Goal: Book appointment/travel/reservation

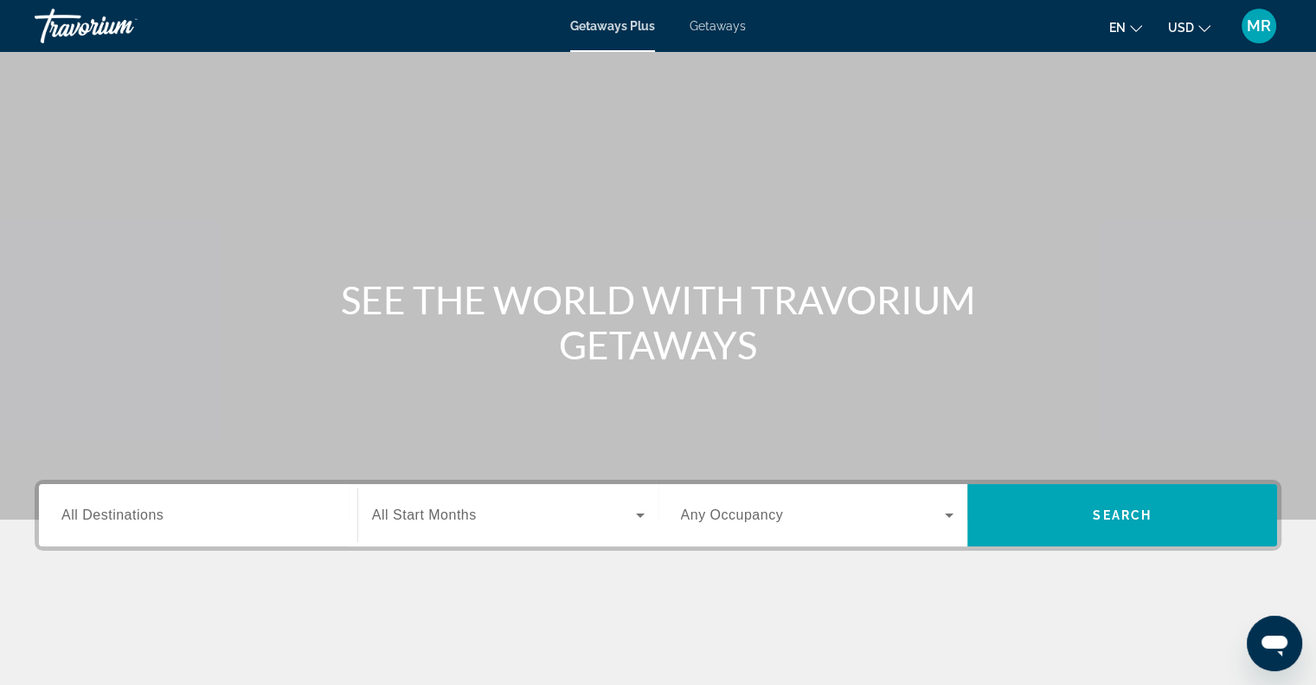
click at [113, 525] on div "Search widget" at bounding box center [197, 515] width 273 height 49
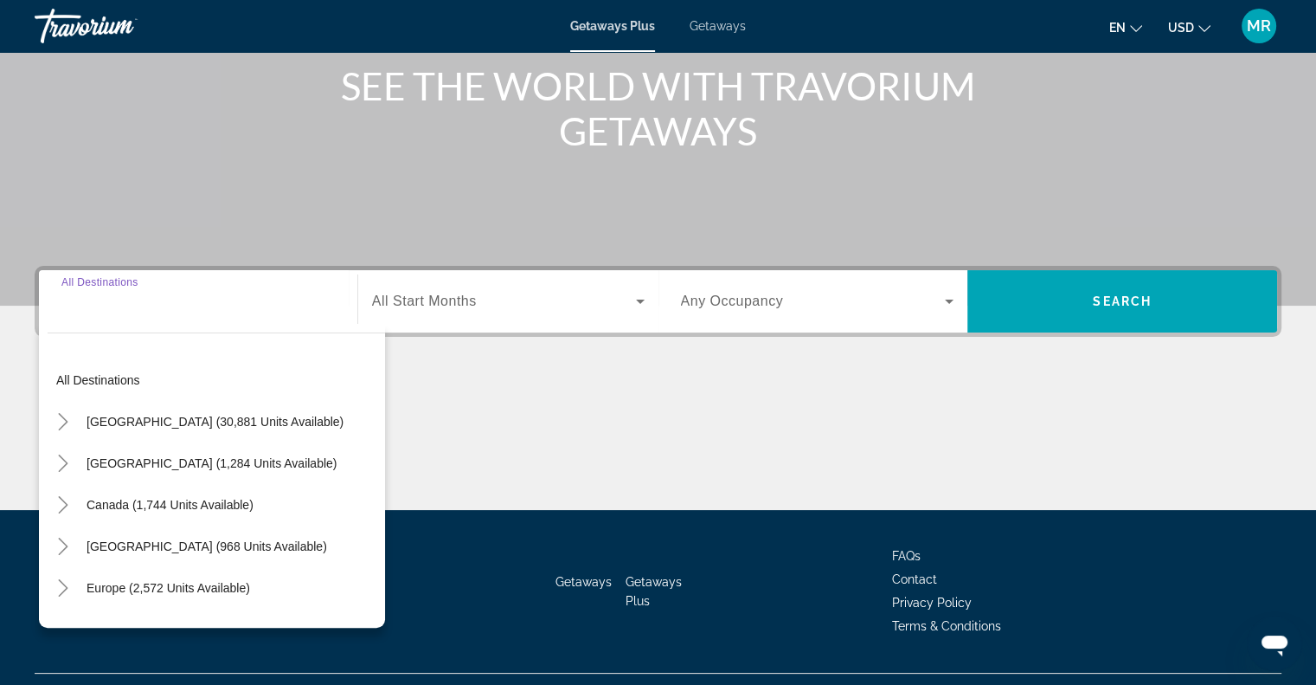
scroll to position [250, 0]
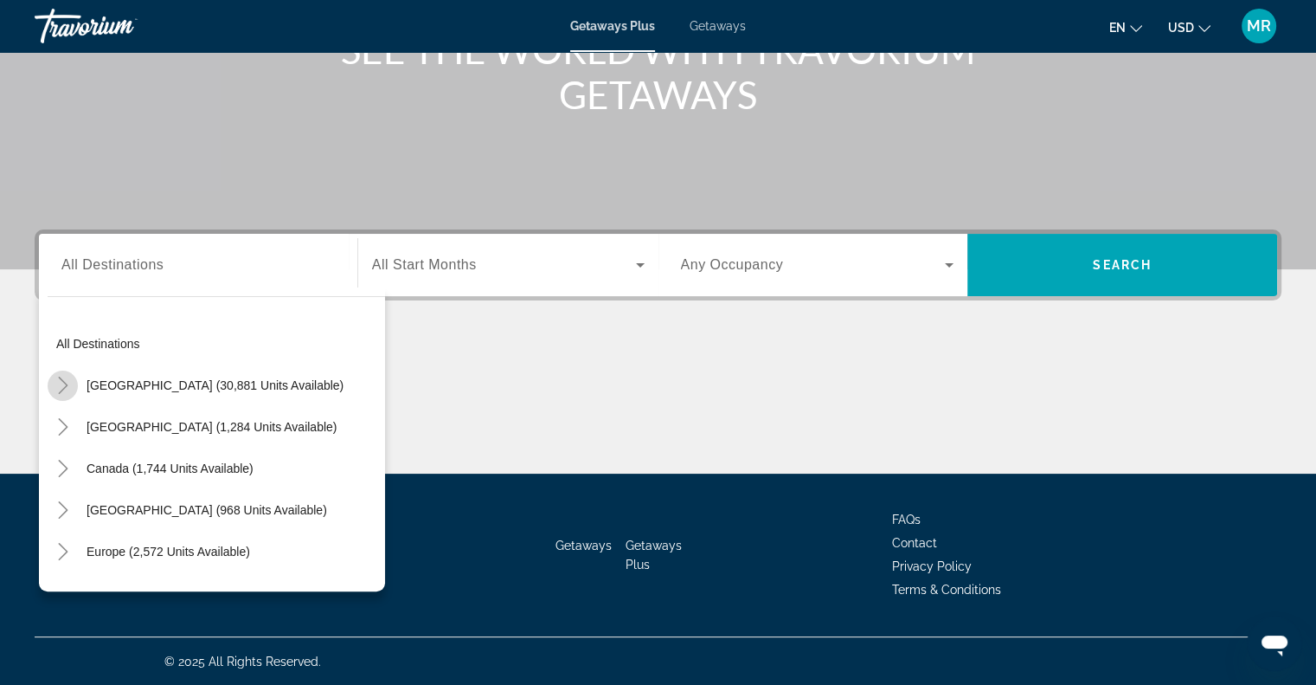
click at [61, 380] on icon "Toggle United States (30,881 units available)" at bounding box center [63, 384] width 17 height 17
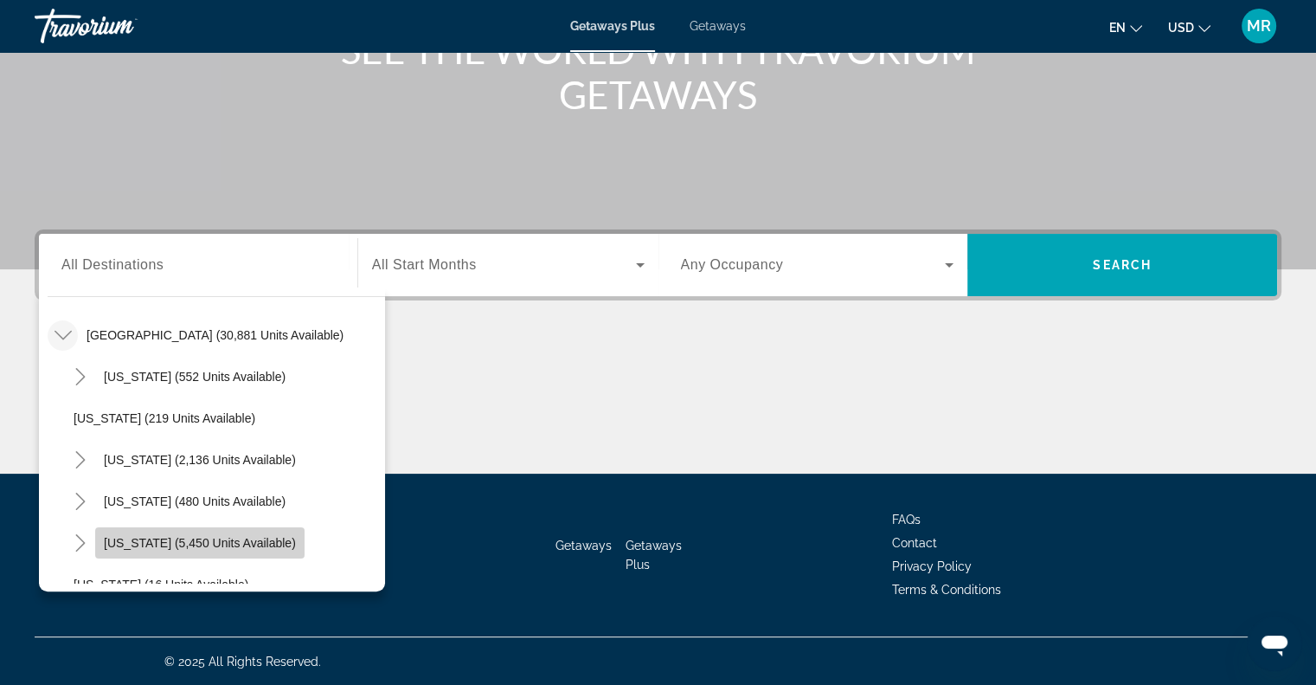
click at [217, 532] on span "Search widget" at bounding box center [199, 543] width 209 height 42
type input "**********"
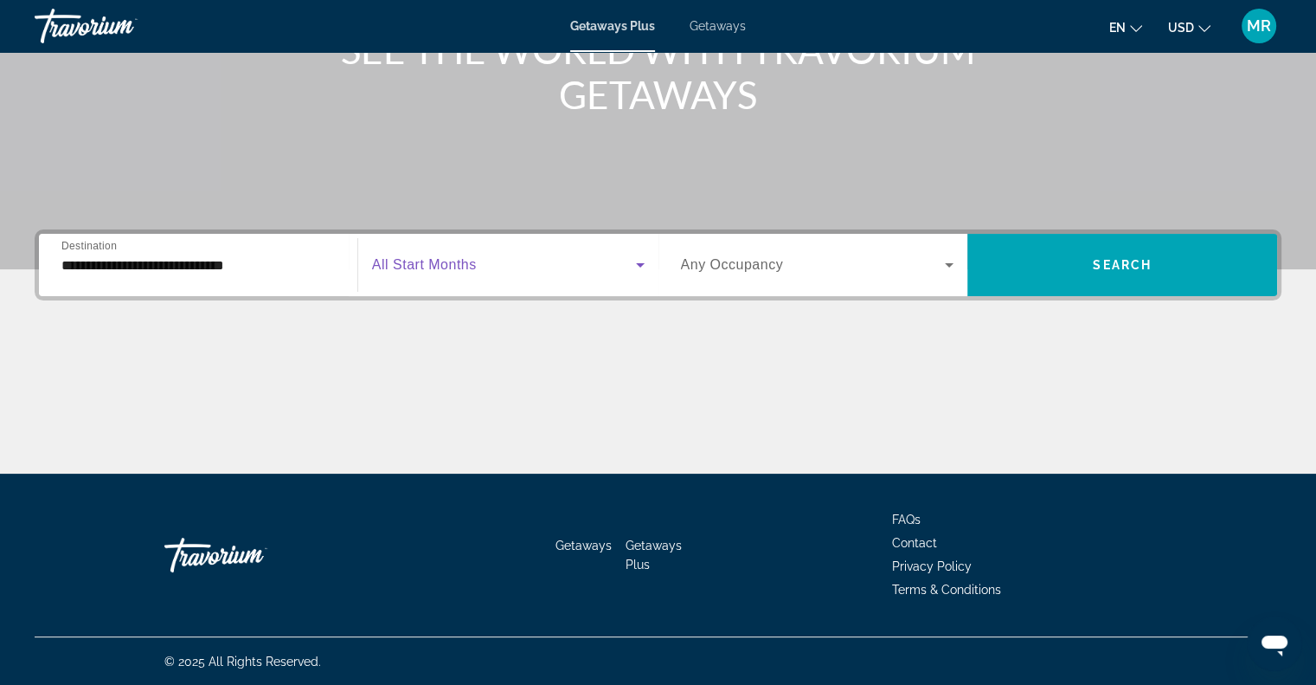
click at [636, 264] on icon "Search widget" at bounding box center [640, 264] width 21 height 21
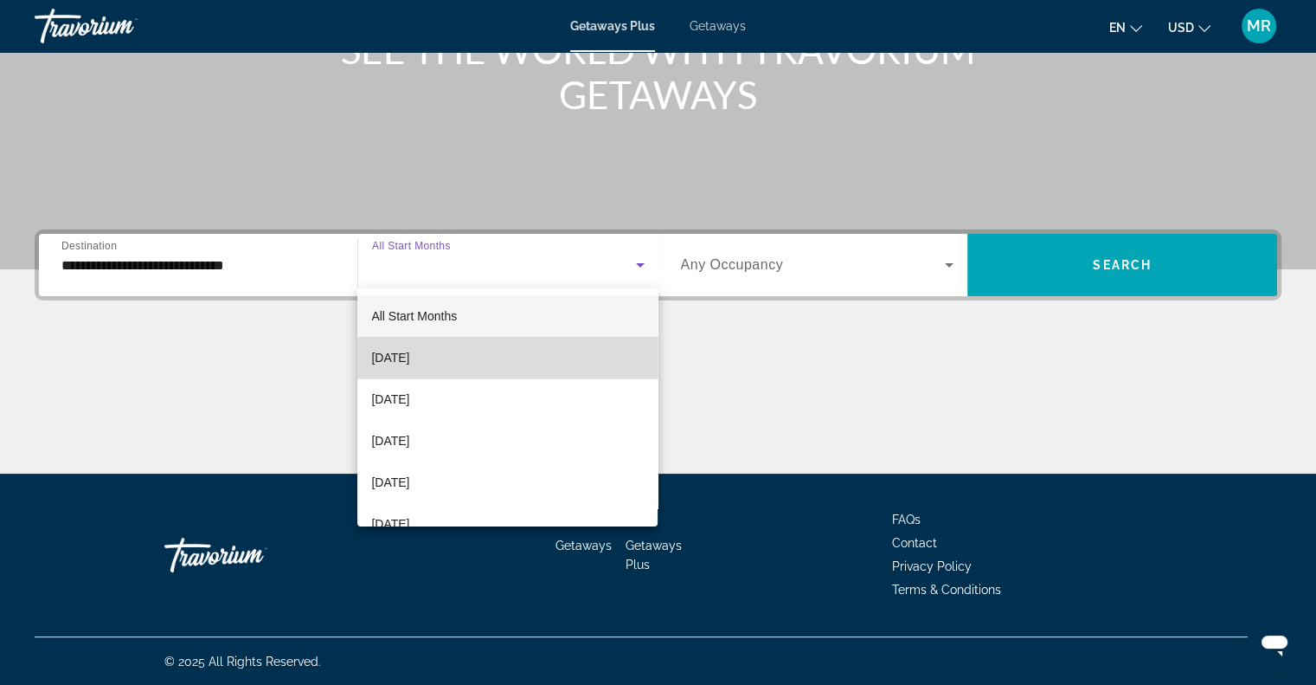
click at [581, 359] on mat-option "[DATE]" at bounding box center [507, 358] width 300 height 42
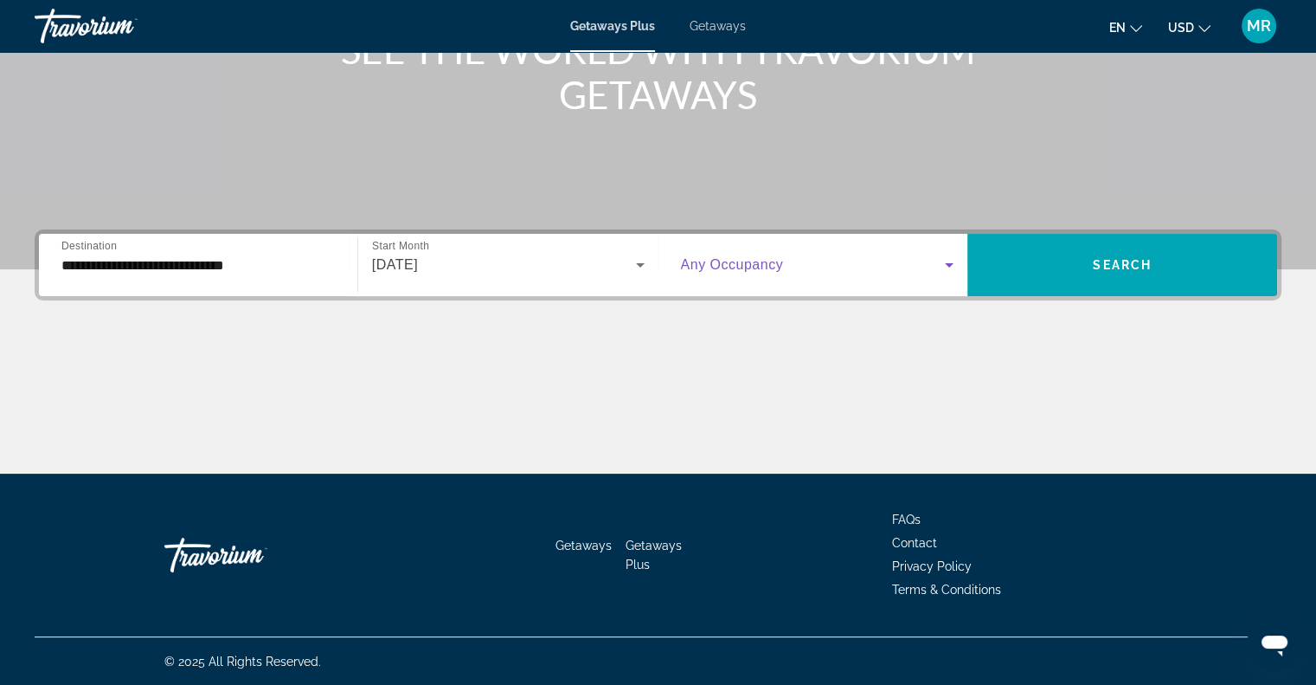
click at [949, 263] on icon "Search widget" at bounding box center [949, 265] width 9 height 4
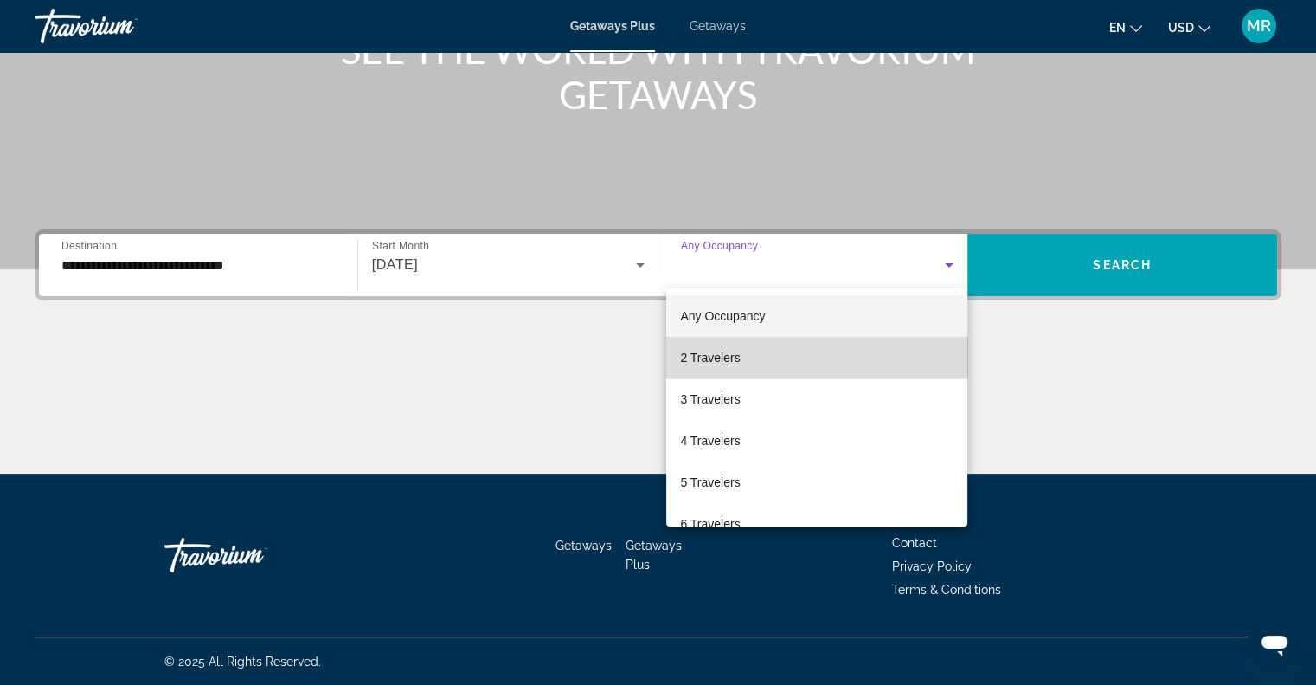
click at [872, 352] on mat-option "2 Travelers" at bounding box center [816, 358] width 301 height 42
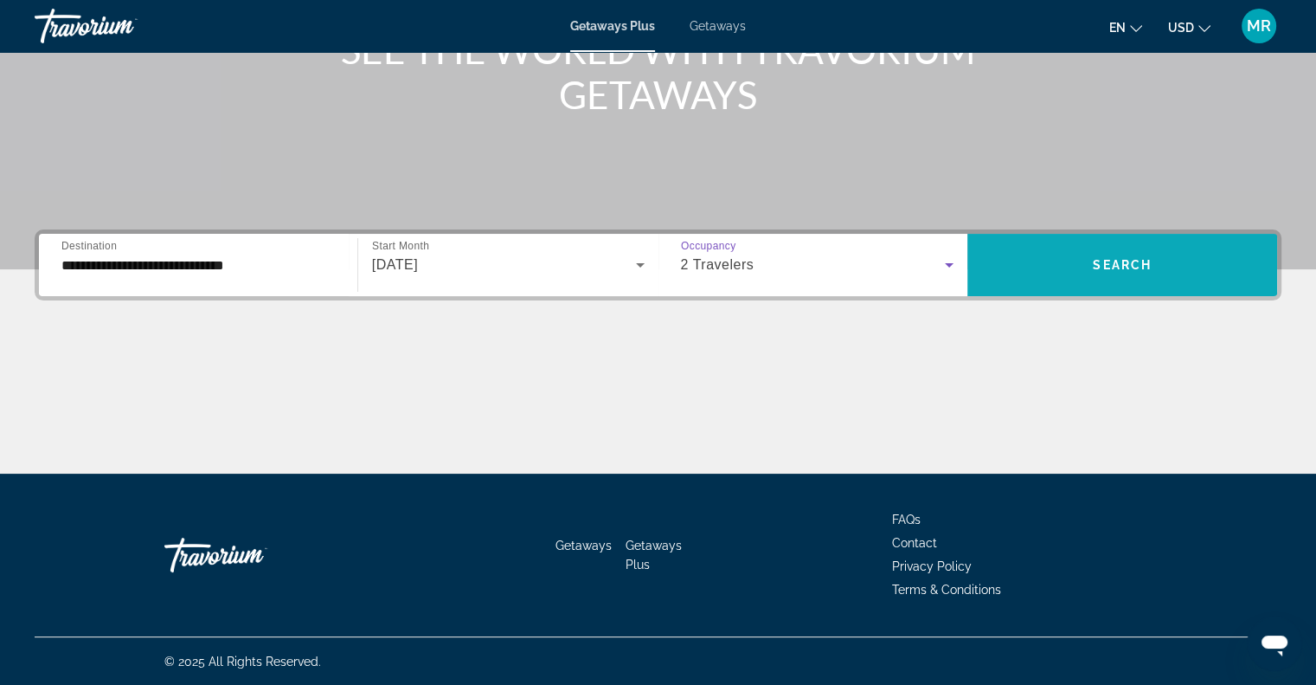
click at [1086, 264] on span "Search widget" at bounding box center [1123, 265] width 310 height 42
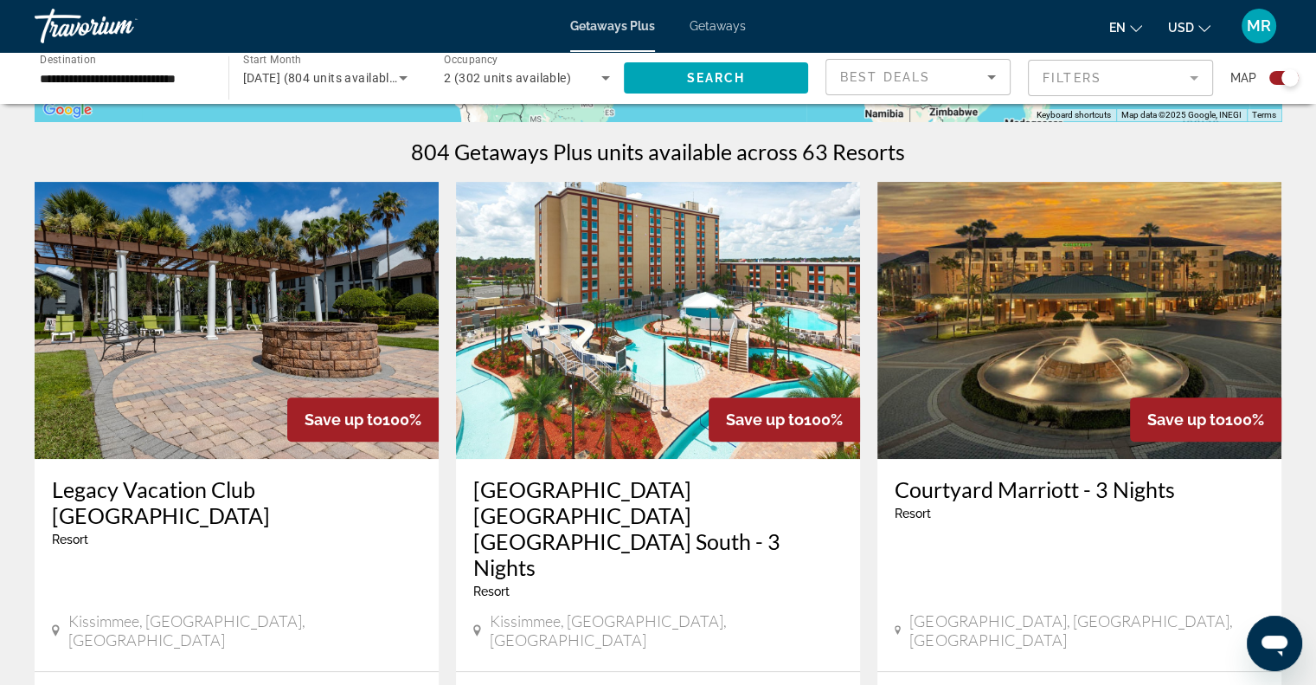
scroll to position [565, 0]
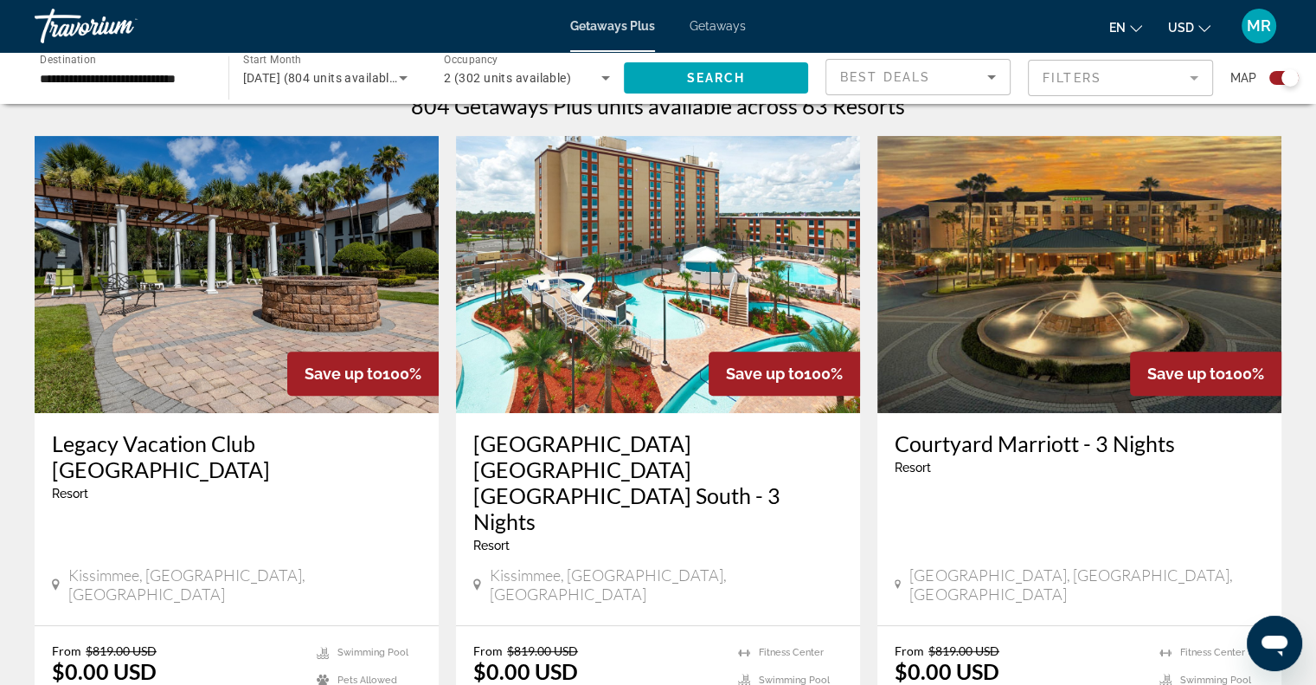
drag, startPoint x: 1322, startPoint y: 674, endPoint x: 1289, endPoint y: 217, distance: 458.2
click at [1289, 217] on app-exchanges-search-item "Save up to 100% Courtyard Marriott - 3 Nights Resort - This is an adults only r…" at bounding box center [1079, 461] width 421 height 651
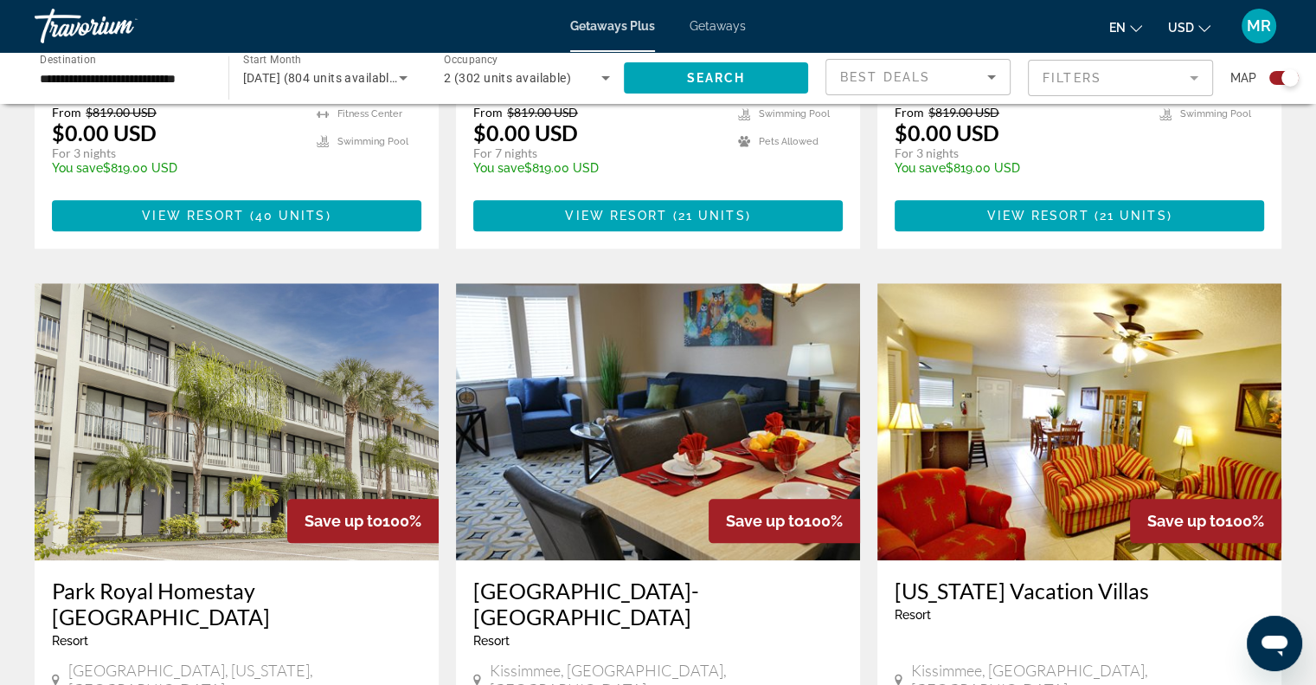
scroll to position [2362, 0]
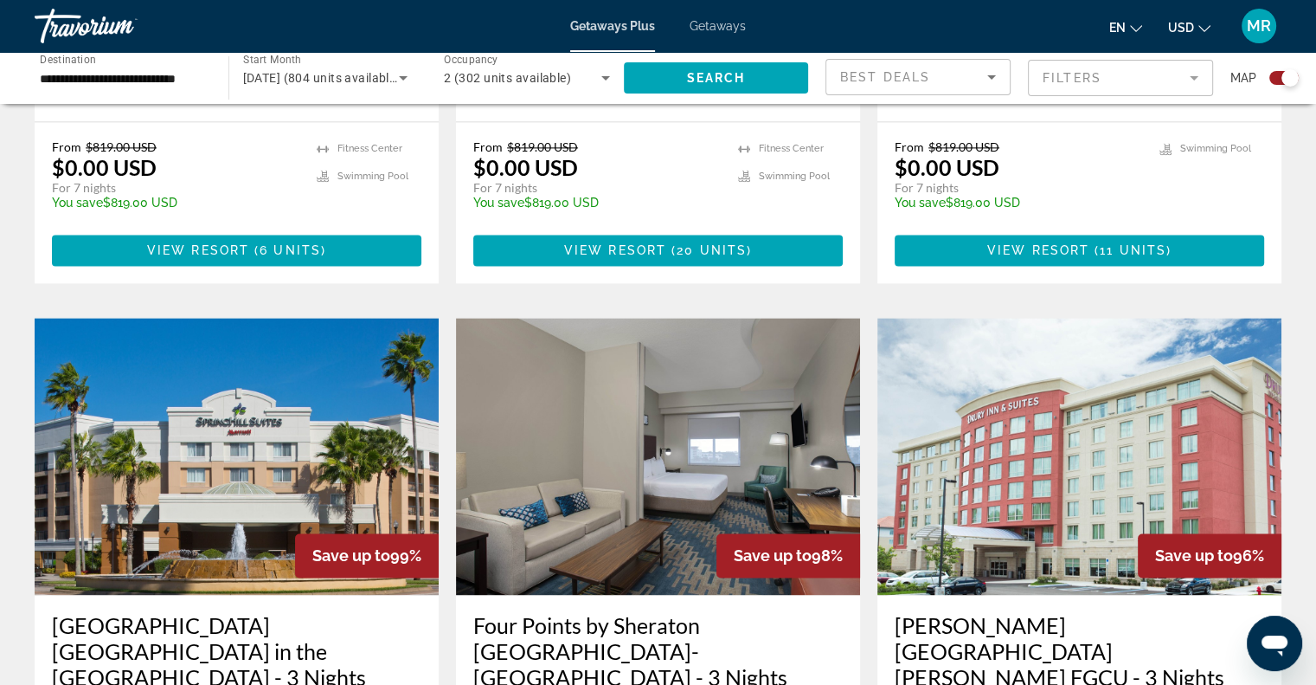
click at [1077, 612] on h3 "[PERSON_NAME][GEOGRAPHIC_DATA][PERSON_NAME] FGCU - 3 Nights" at bounding box center [1080, 651] width 370 height 78
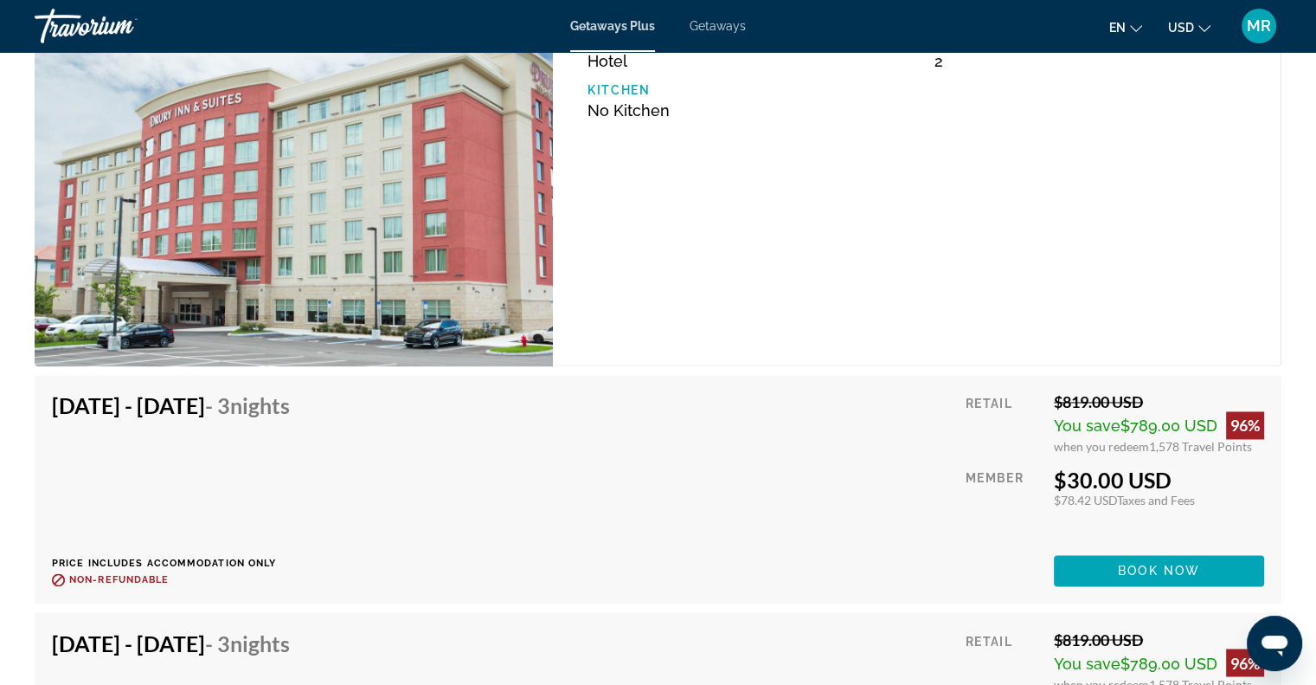
scroll to position [2734, 0]
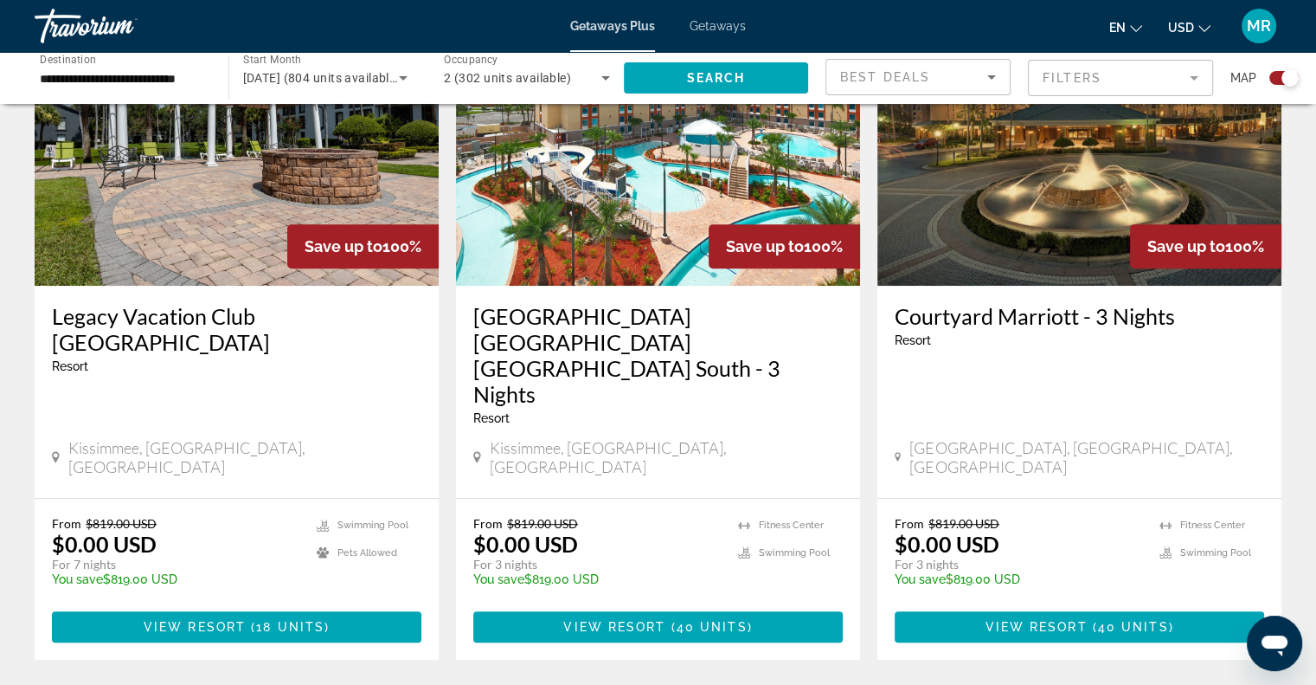
scroll to position [737, 0]
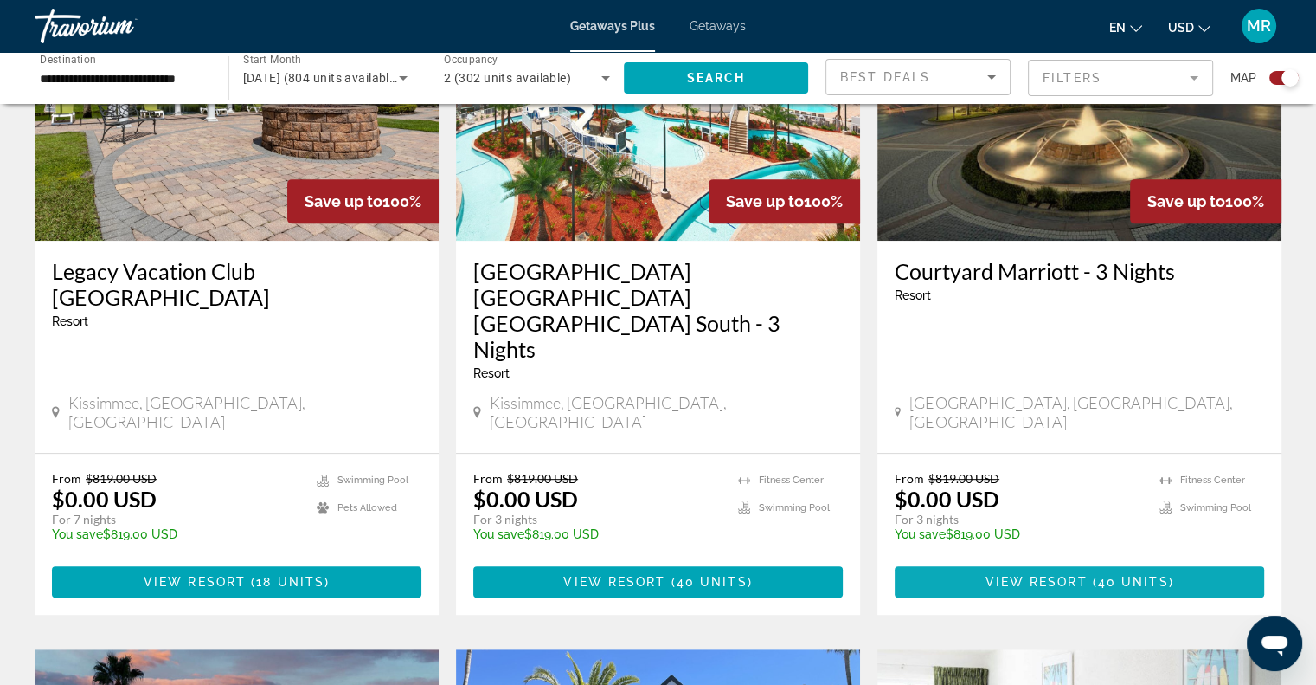
click at [979, 561] on span "Main content" at bounding box center [1080, 582] width 370 height 42
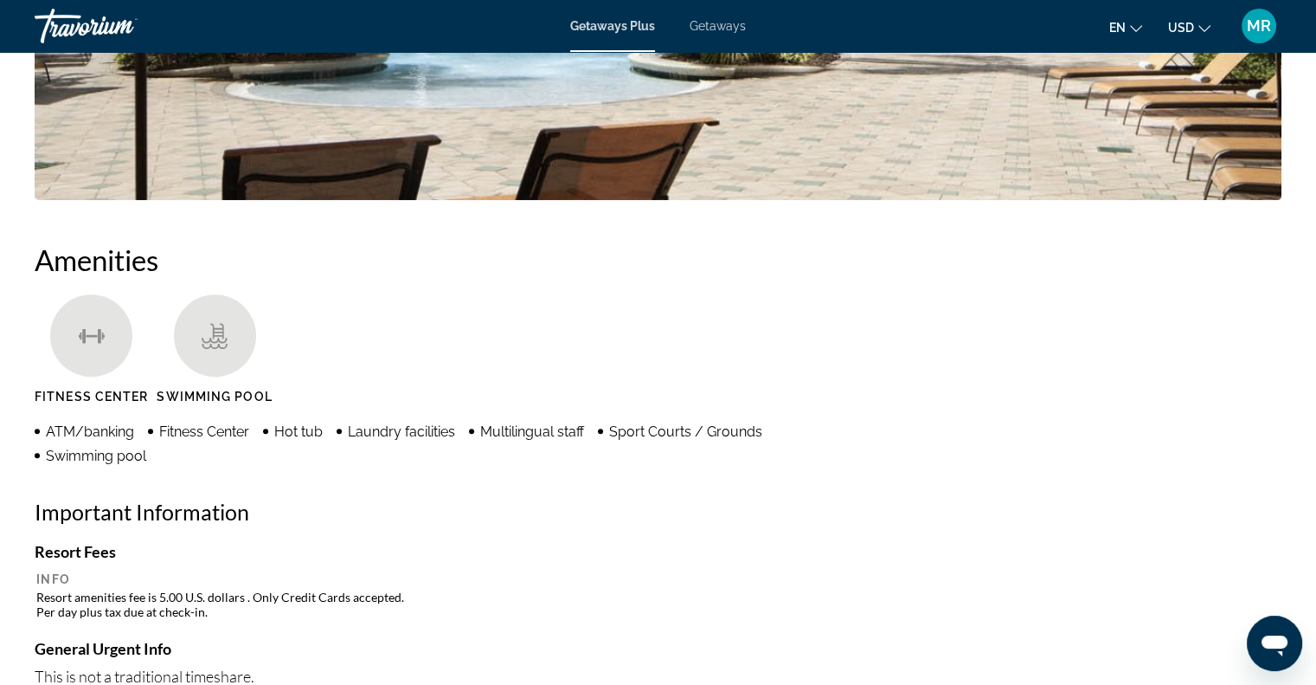
scroll to position [1130, 0]
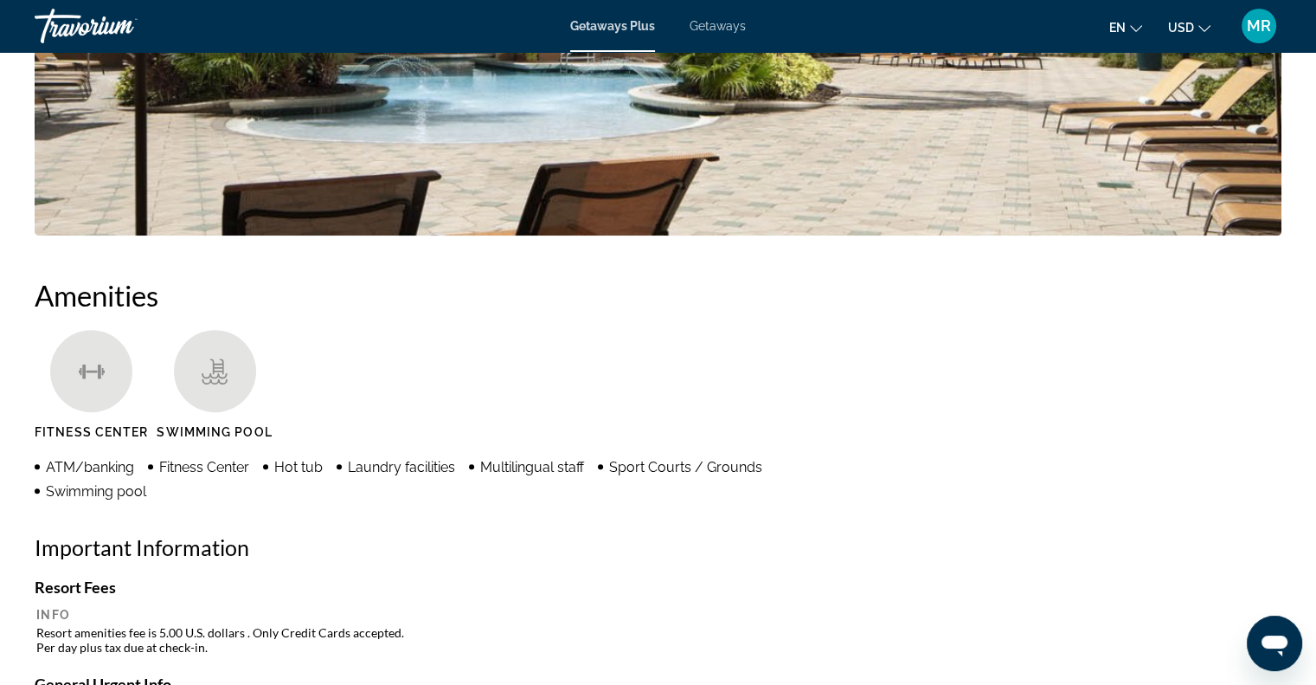
click at [716, 25] on span "Getaways" at bounding box center [718, 26] width 56 height 14
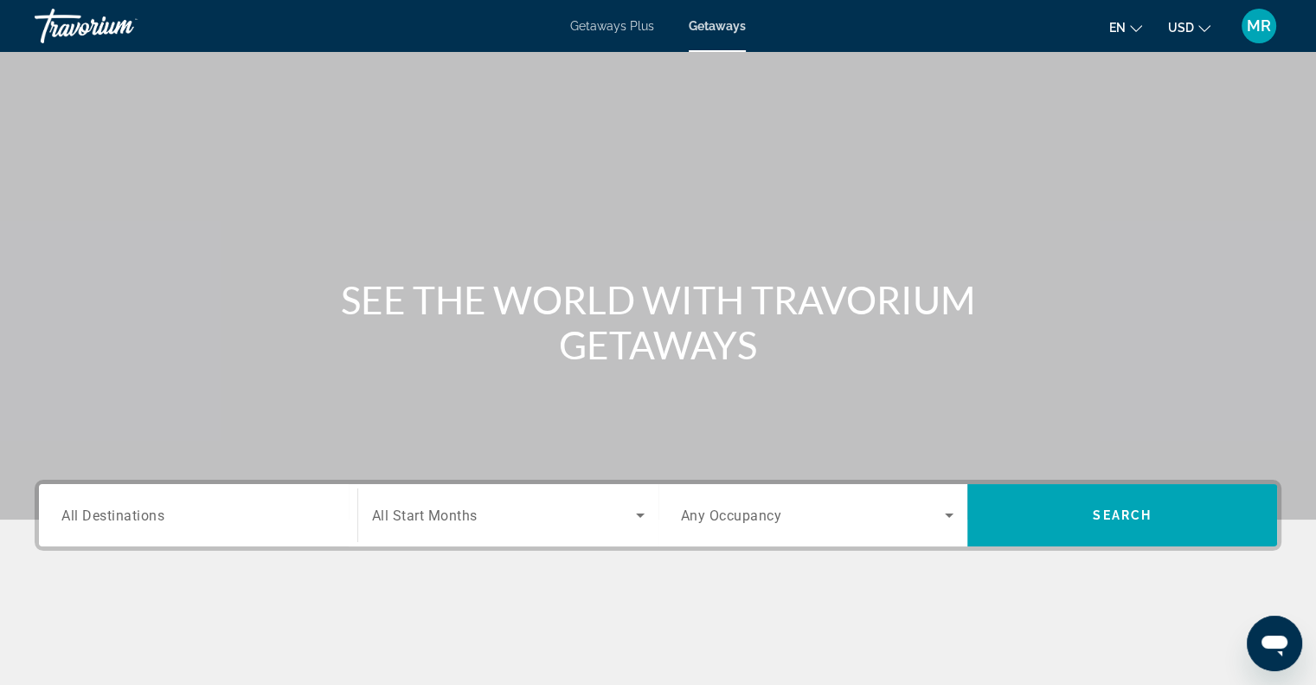
click at [140, 518] on span "All Destinations" at bounding box center [112, 514] width 103 height 16
click at [140, 518] on input "Destination All Destinations" at bounding box center [197, 515] width 273 height 21
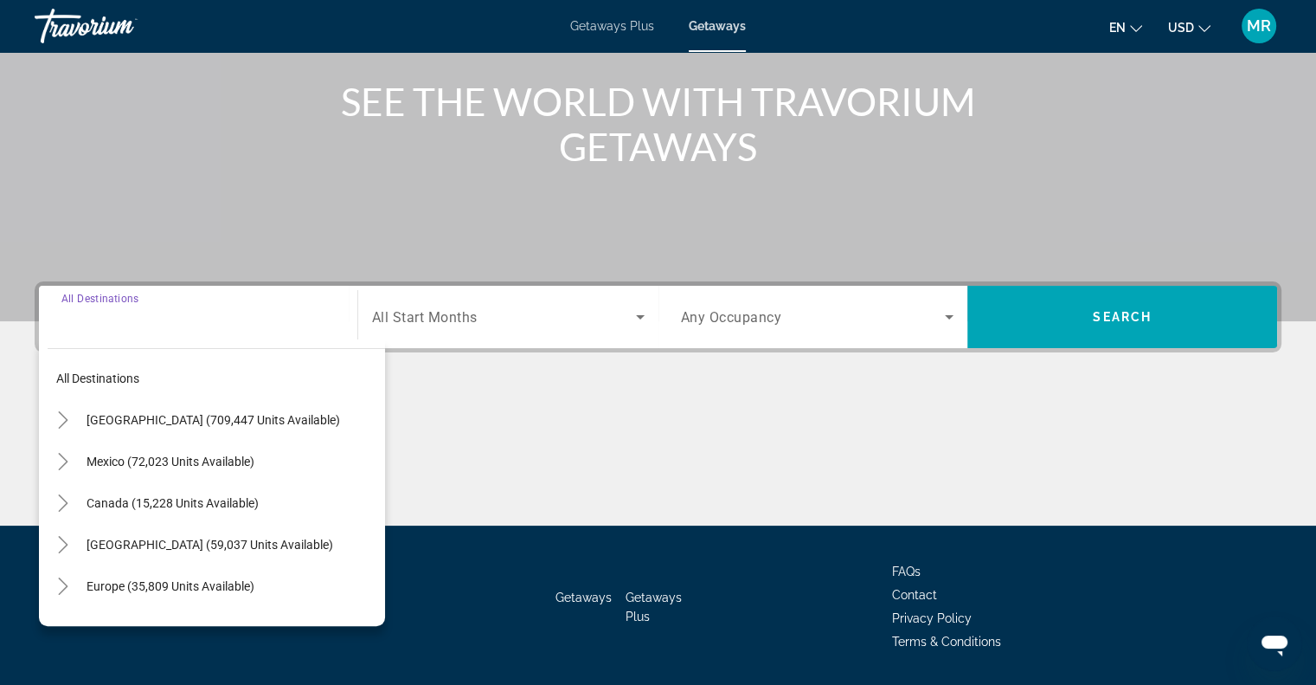
scroll to position [250, 0]
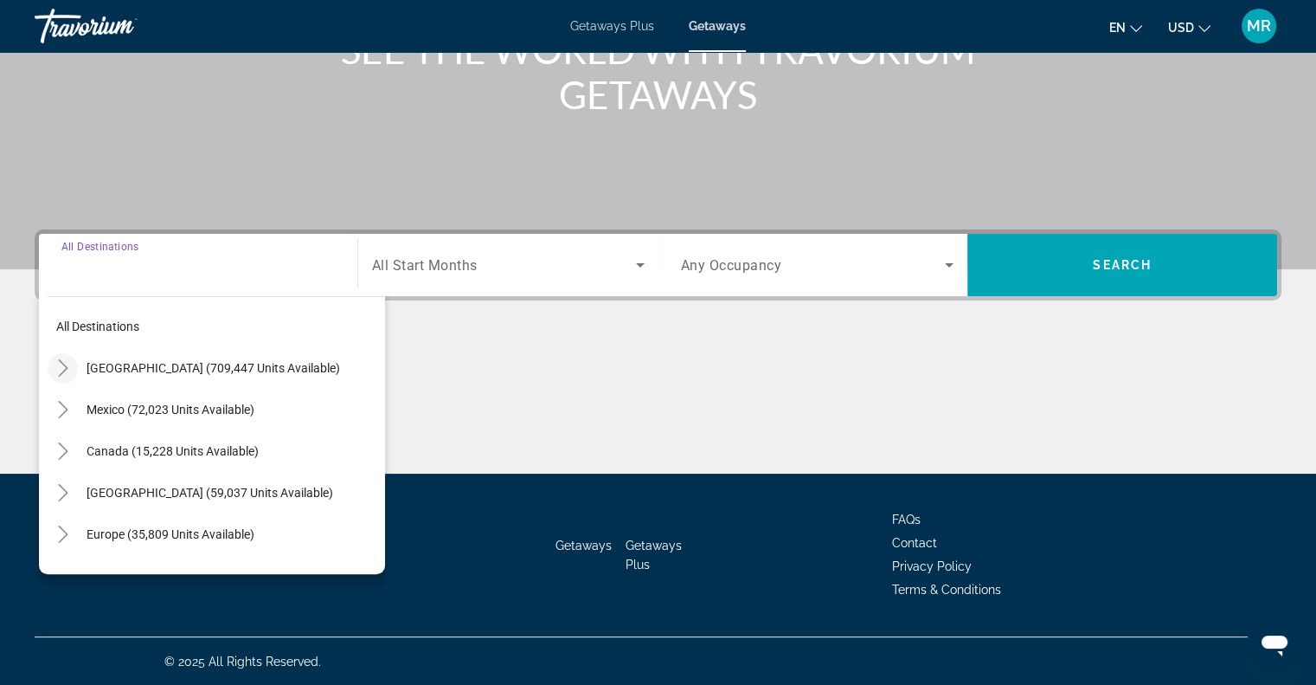
click at [62, 366] on icon "Toggle United States (709,447 units available)" at bounding box center [63, 367] width 17 height 17
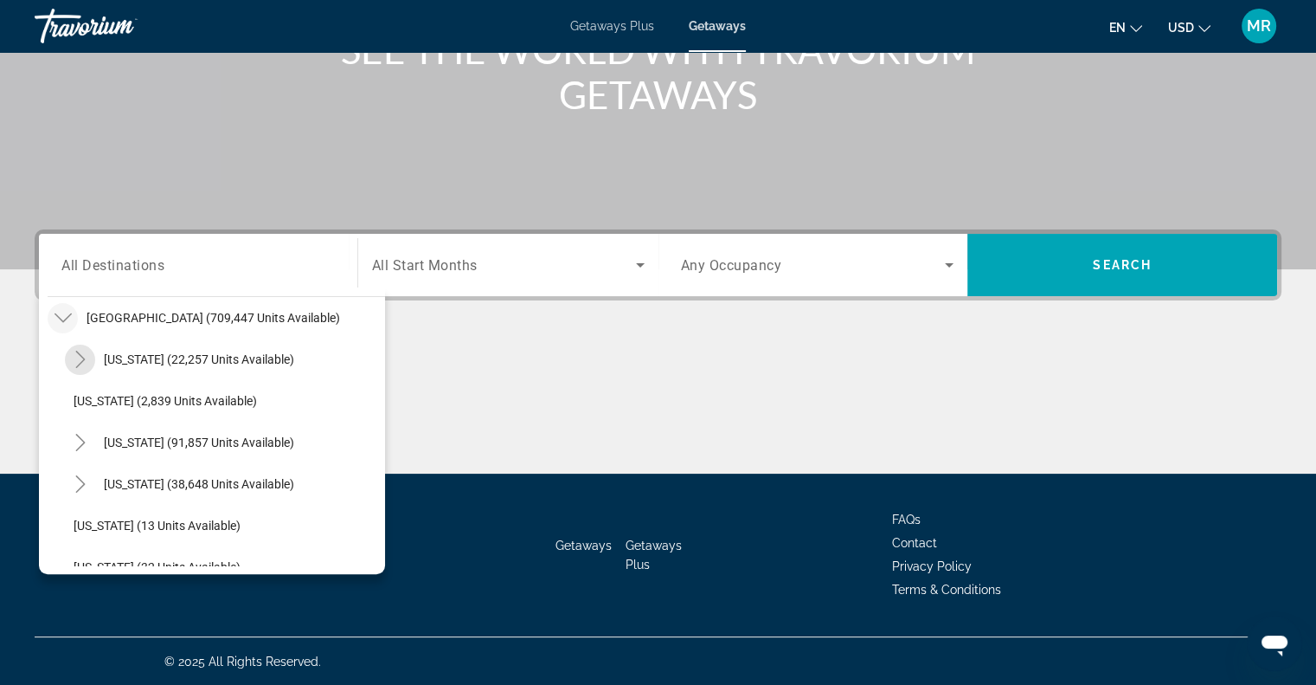
click at [62, 366] on span "Toggle Arizona (22,257 units available)" at bounding box center [81, 359] width 42 height 42
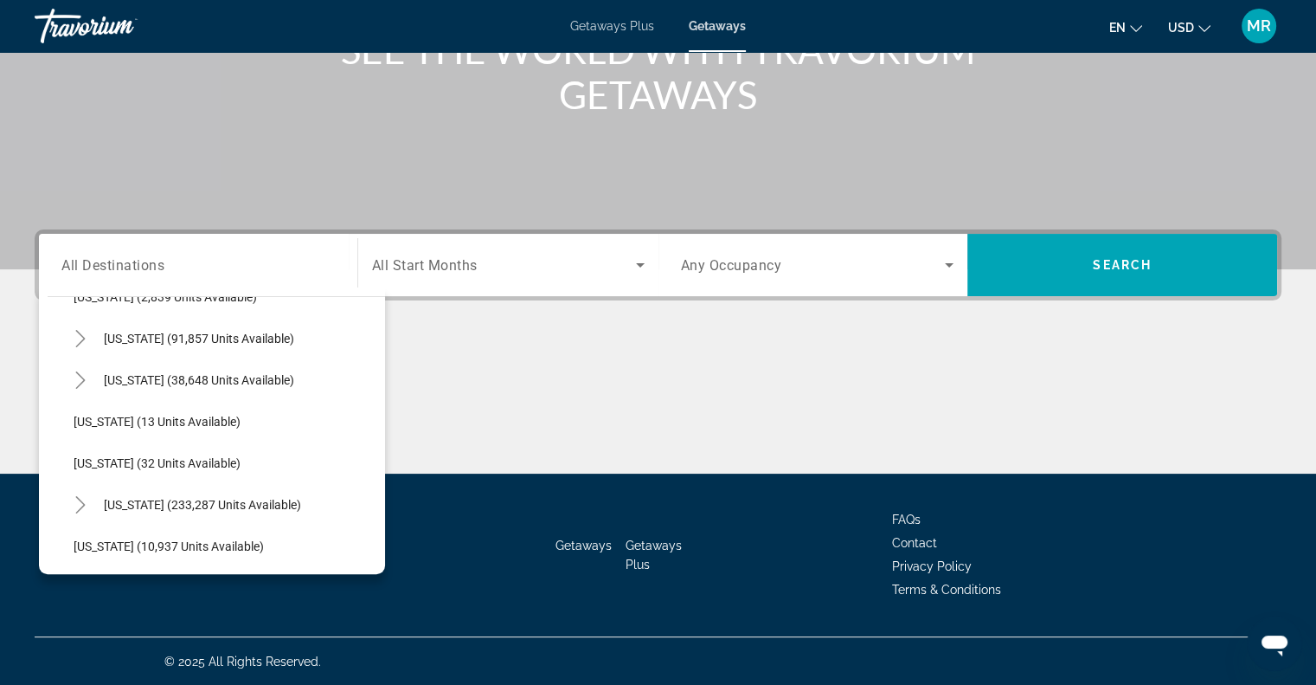
scroll to position [177, 0]
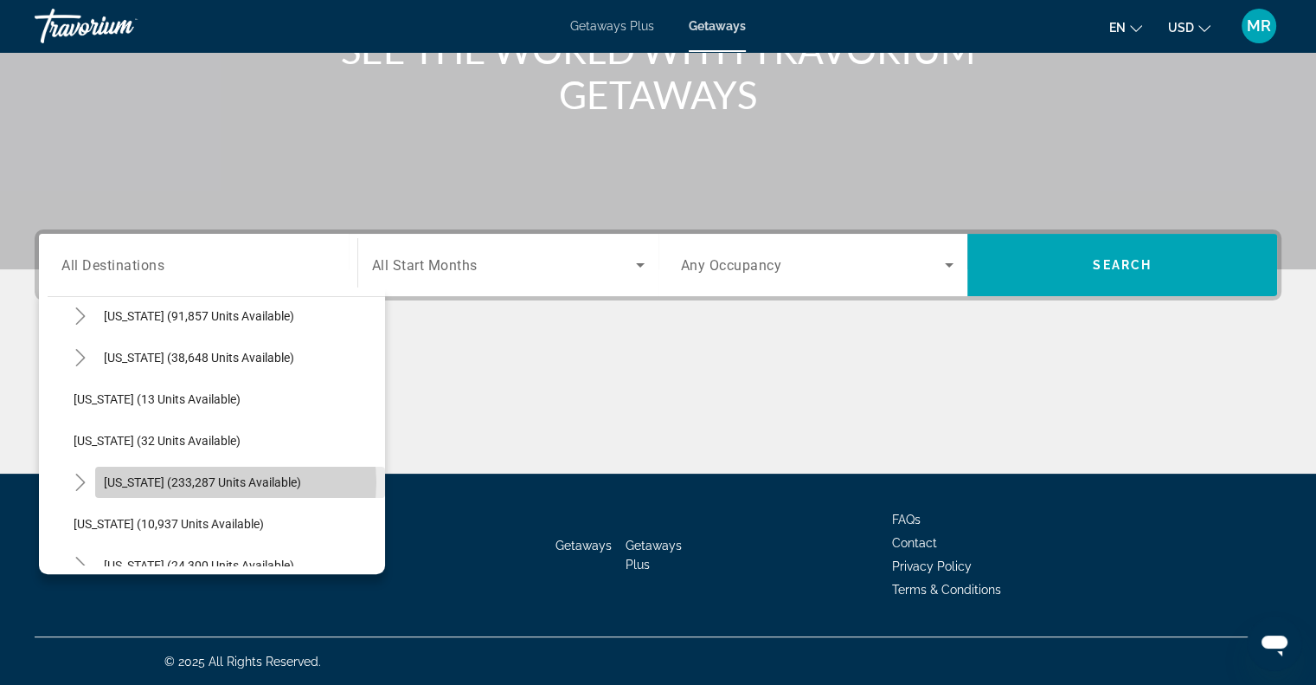
click at [235, 480] on span "[US_STATE] (233,287 units available)" at bounding box center [202, 482] width 197 height 14
type input "**********"
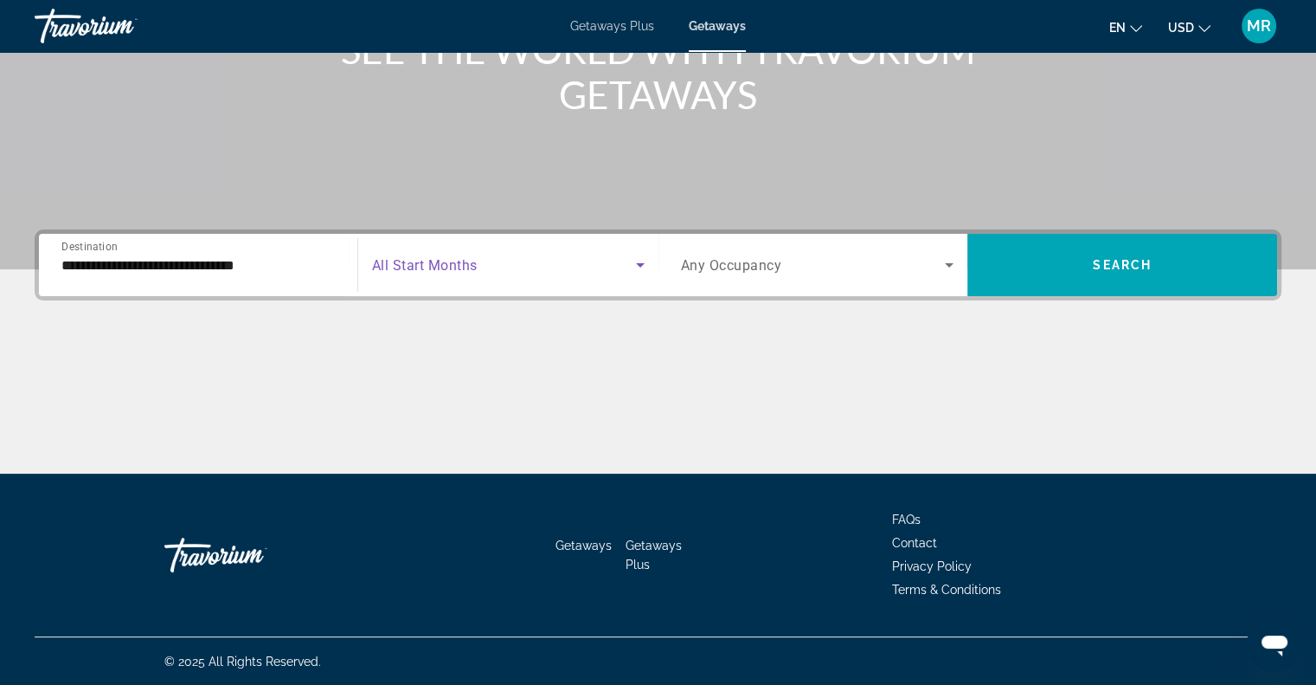
click at [638, 256] on icon "Search widget" at bounding box center [640, 264] width 21 height 21
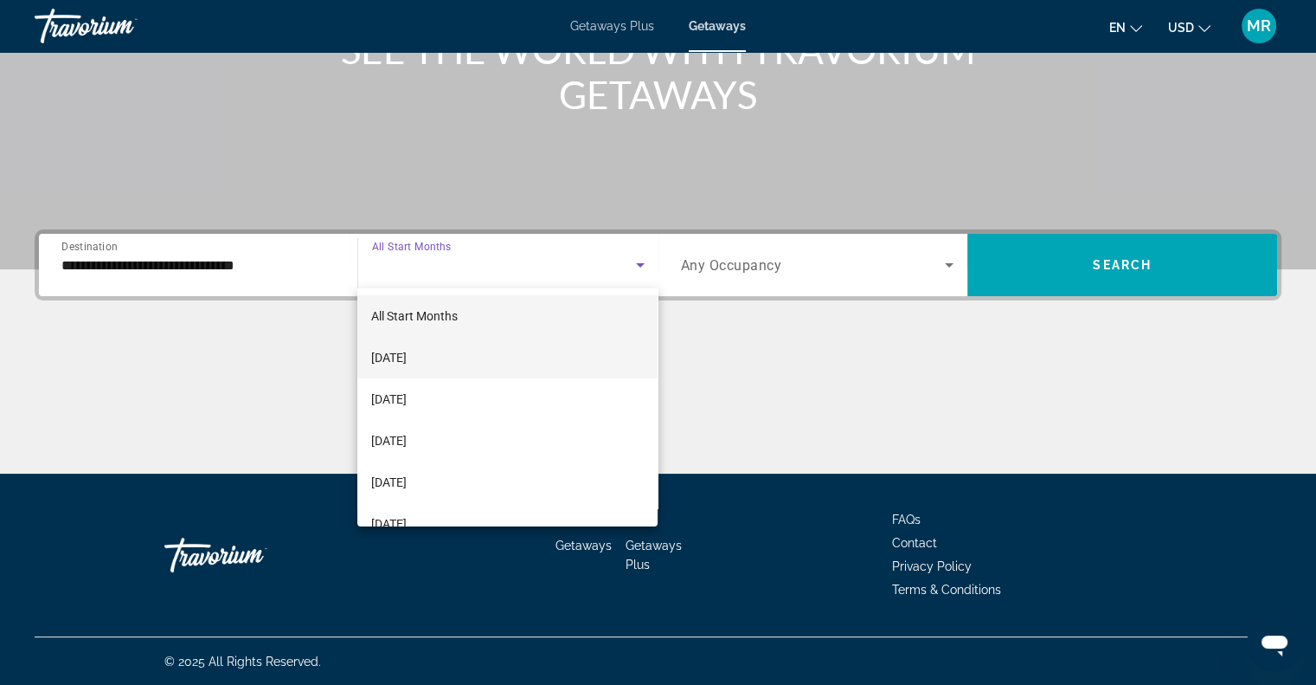
click at [589, 361] on mat-option "[DATE]" at bounding box center [507, 358] width 300 height 42
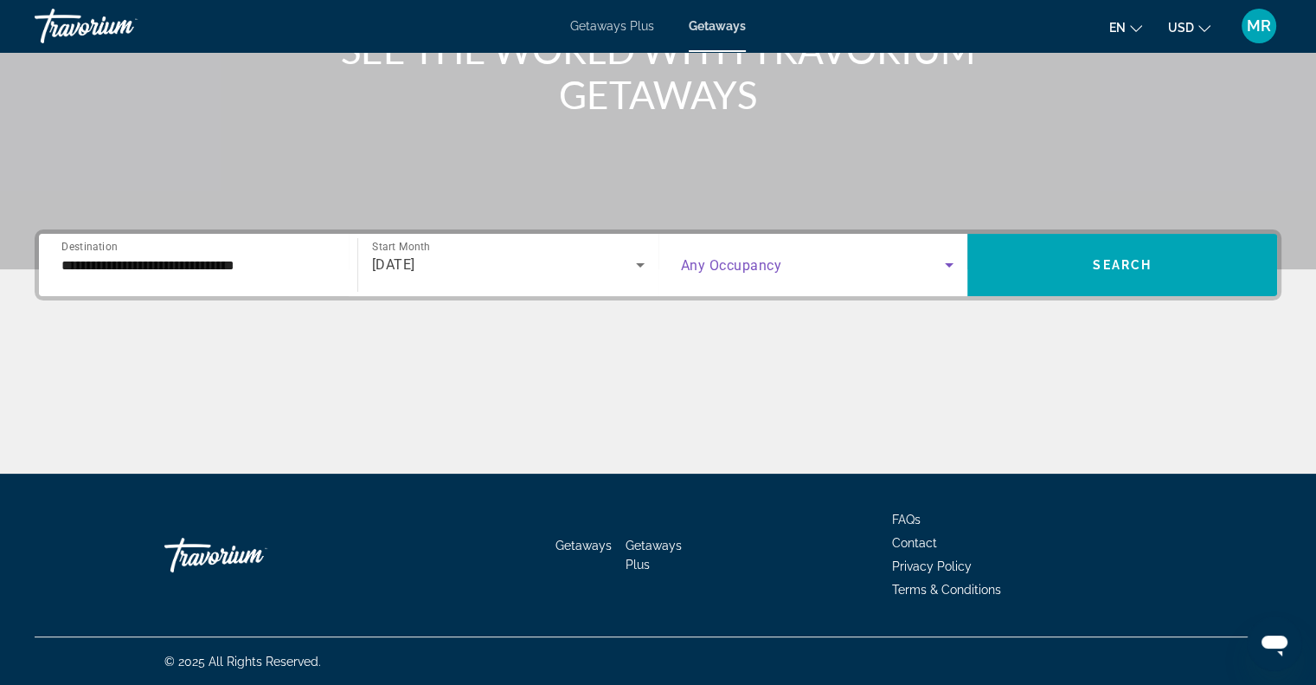
click at [949, 260] on icon "Search widget" at bounding box center [949, 264] width 21 height 21
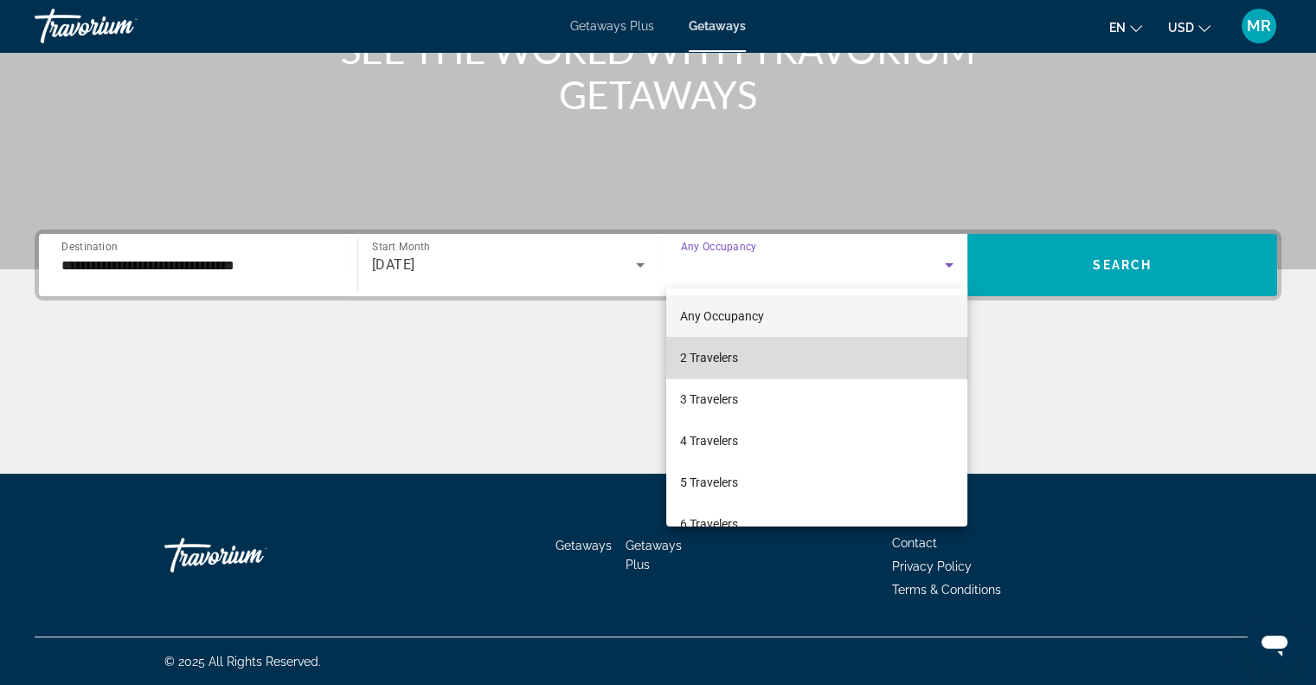
click at [881, 354] on mat-option "2 Travelers" at bounding box center [816, 358] width 301 height 42
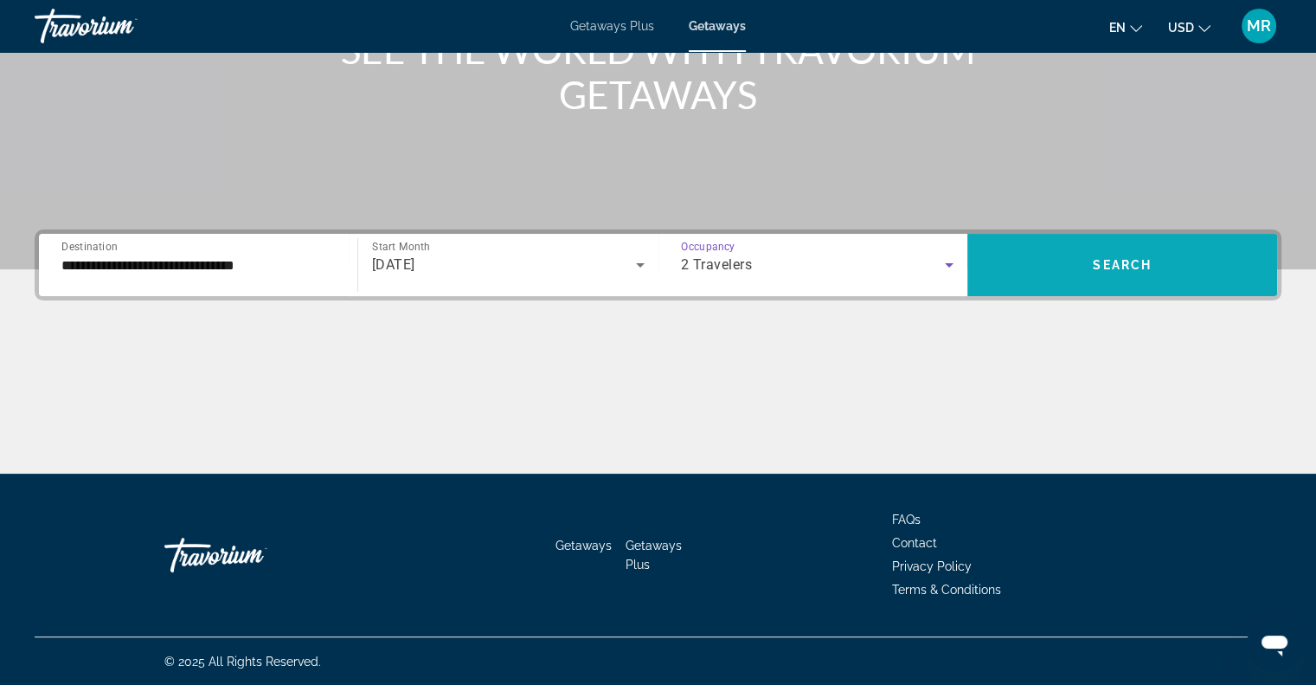
click at [1087, 255] on span "Search widget" at bounding box center [1123, 265] width 310 height 42
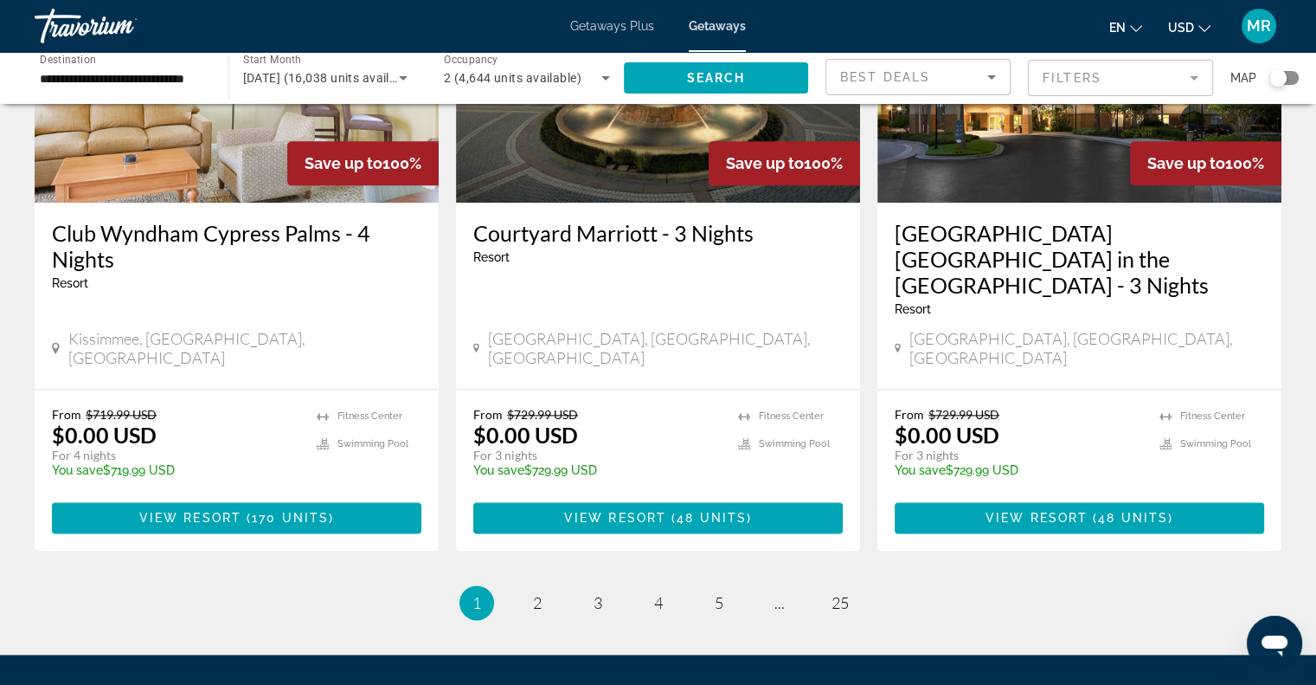
scroll to position [2243, 0]
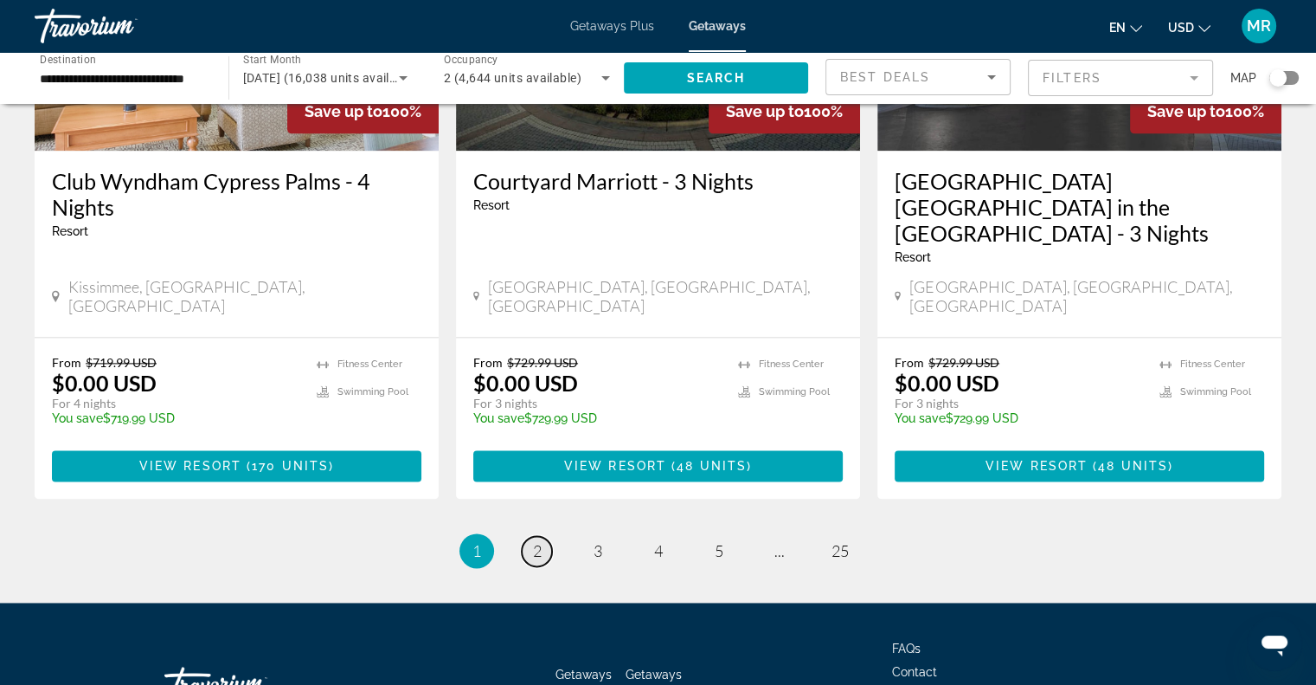
click at [537, 541] on span "2" at bounding box center [537, 550] width 9 height 19
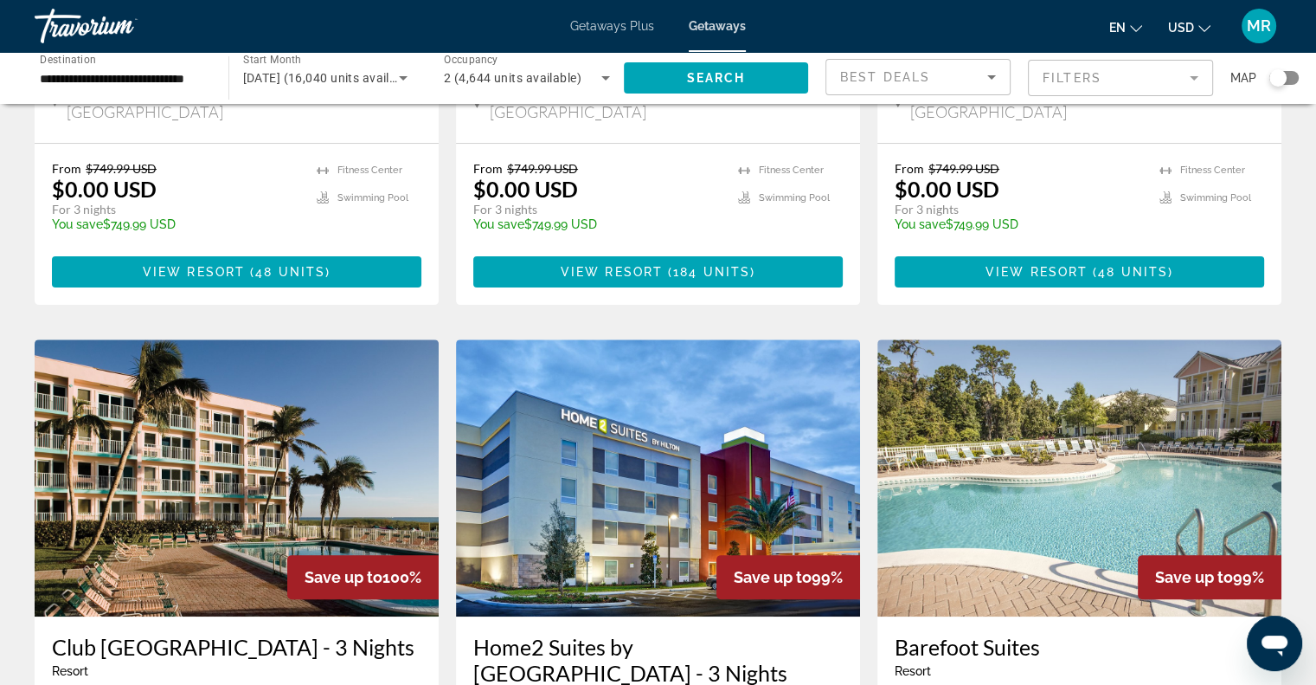
scroll to position [576, 0]
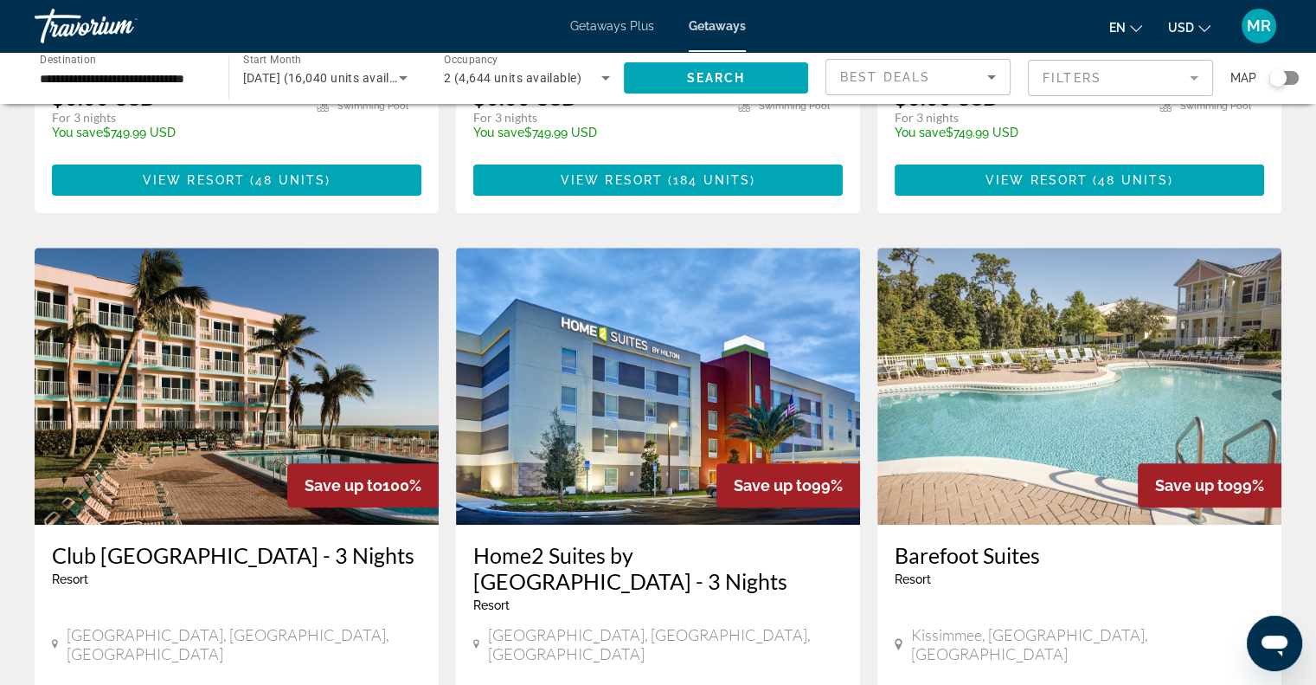
click at [239, 456] on img "Main content" at bounding box center [237, 386] width 404 height 277
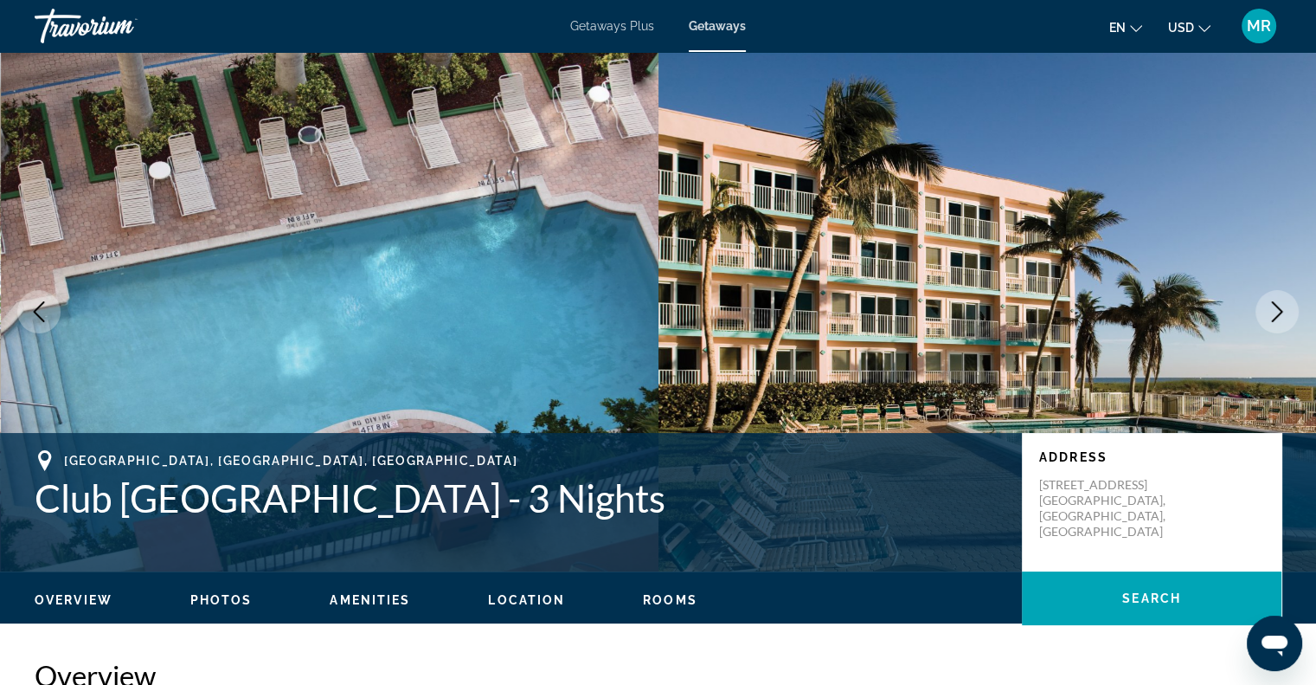
drag, startPoint x: 1322, startPoint y: 673, endPoint x: 665, endPoint y: 596, distance: 662.2
click at [665, 596] on span "Rooms" at bounding box center [670, 600] width 55 height 14
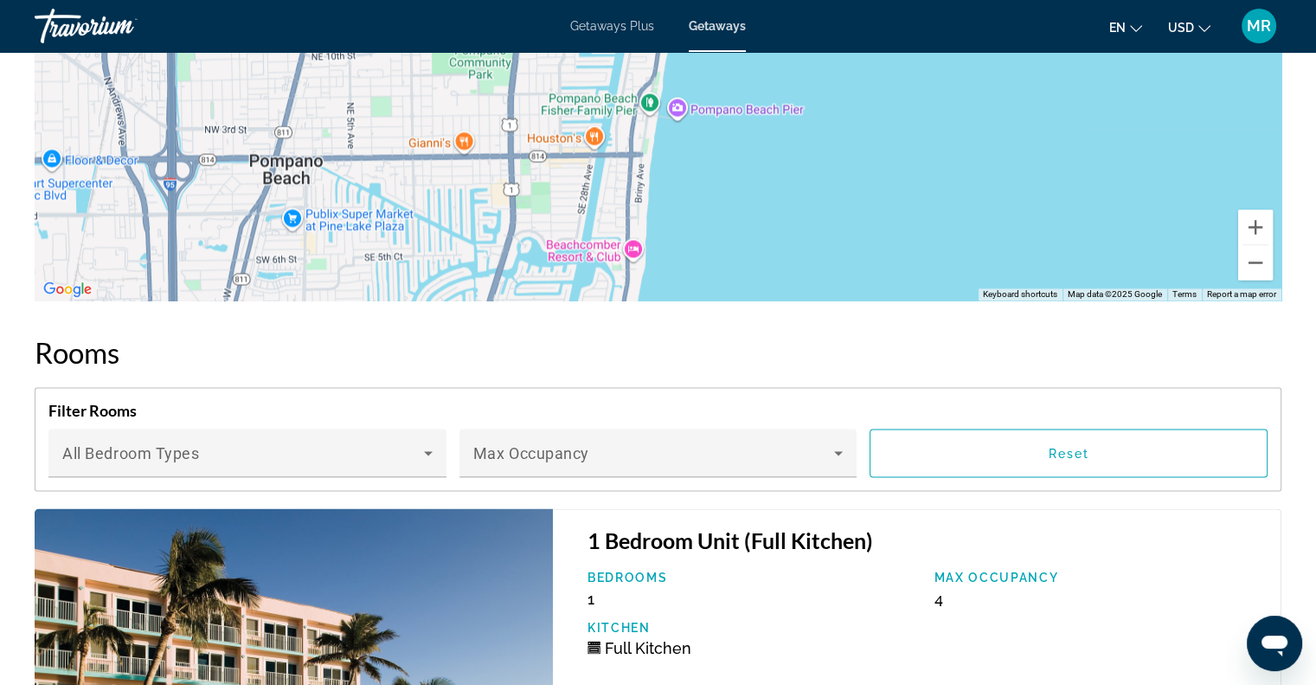
scroll to position [3095, 0]
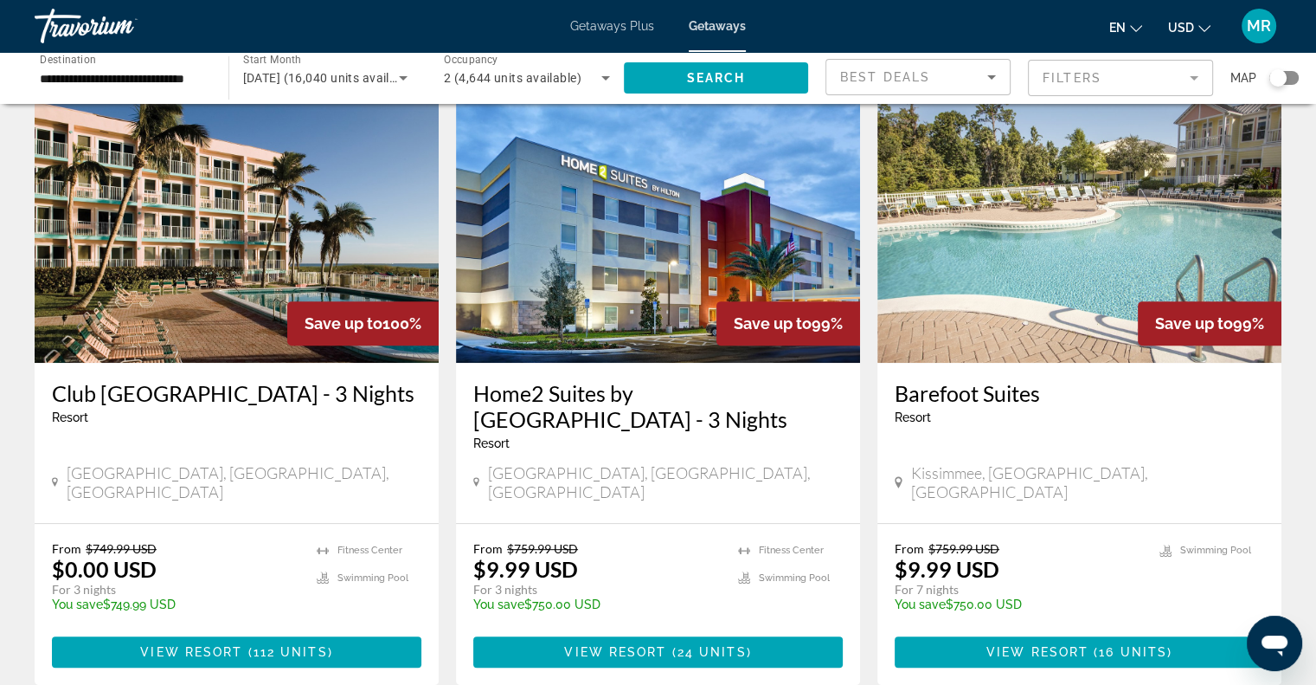
scroll to position [784, 0]
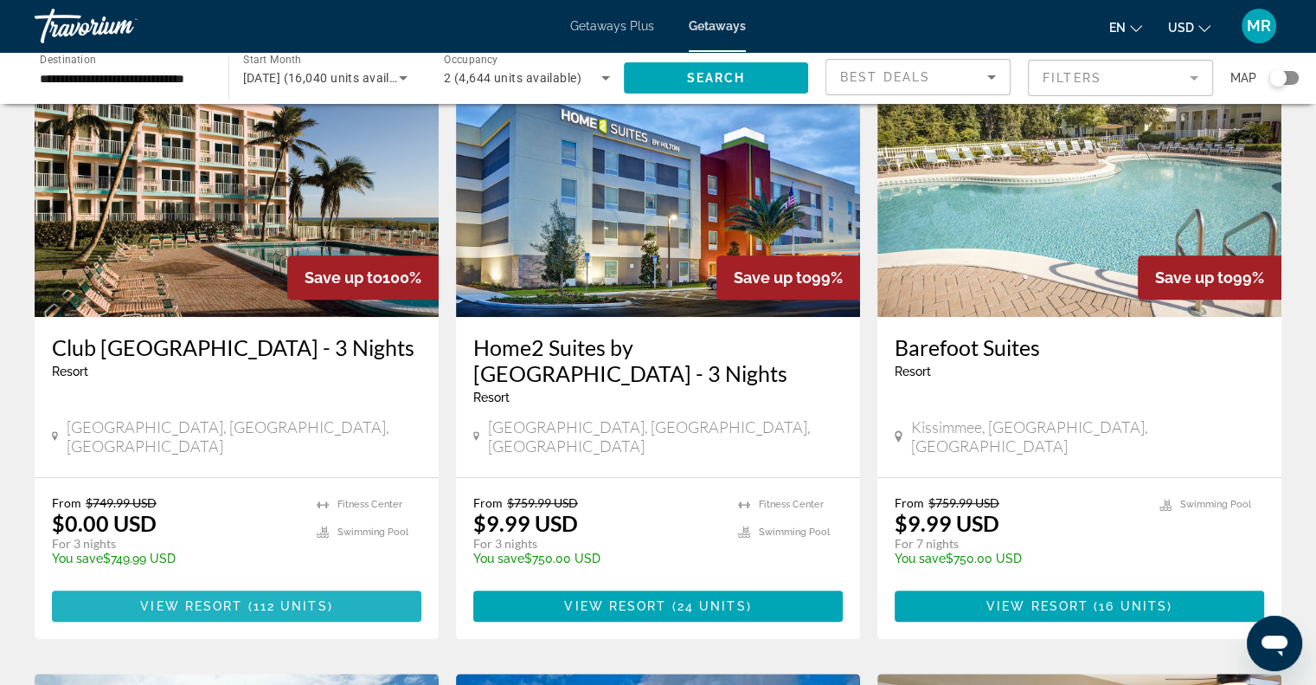
click at [218, 599] on span "View Resort" at bounding box center [191, 606] width 102 height 14
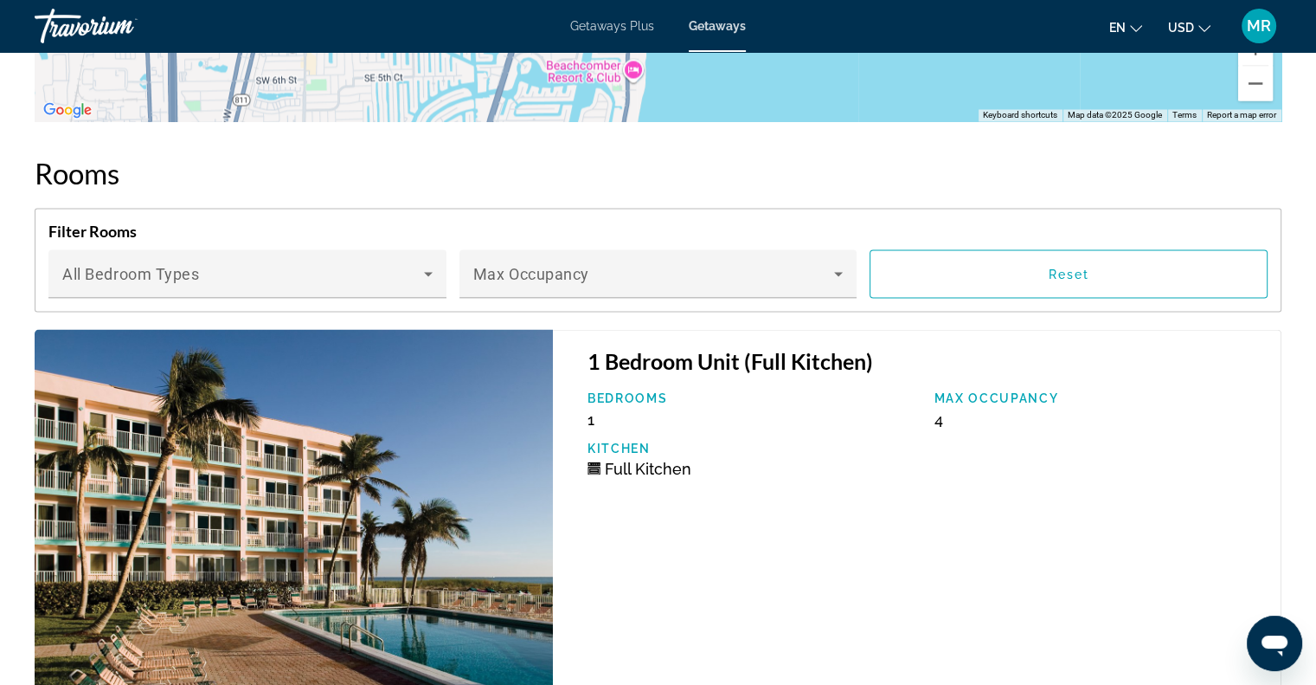
scroll to position [3080, 0]
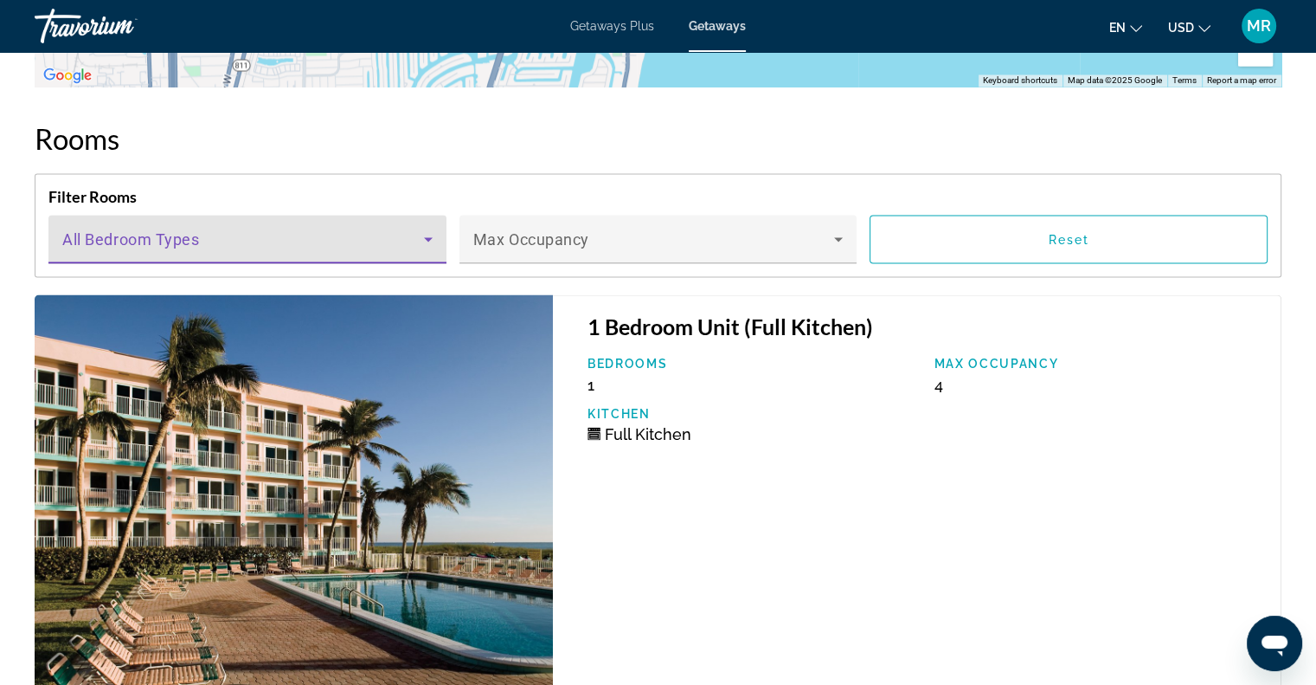
click at [428, 234] on icon "Main content" at bounding box center [428, 238] width 21 height 21
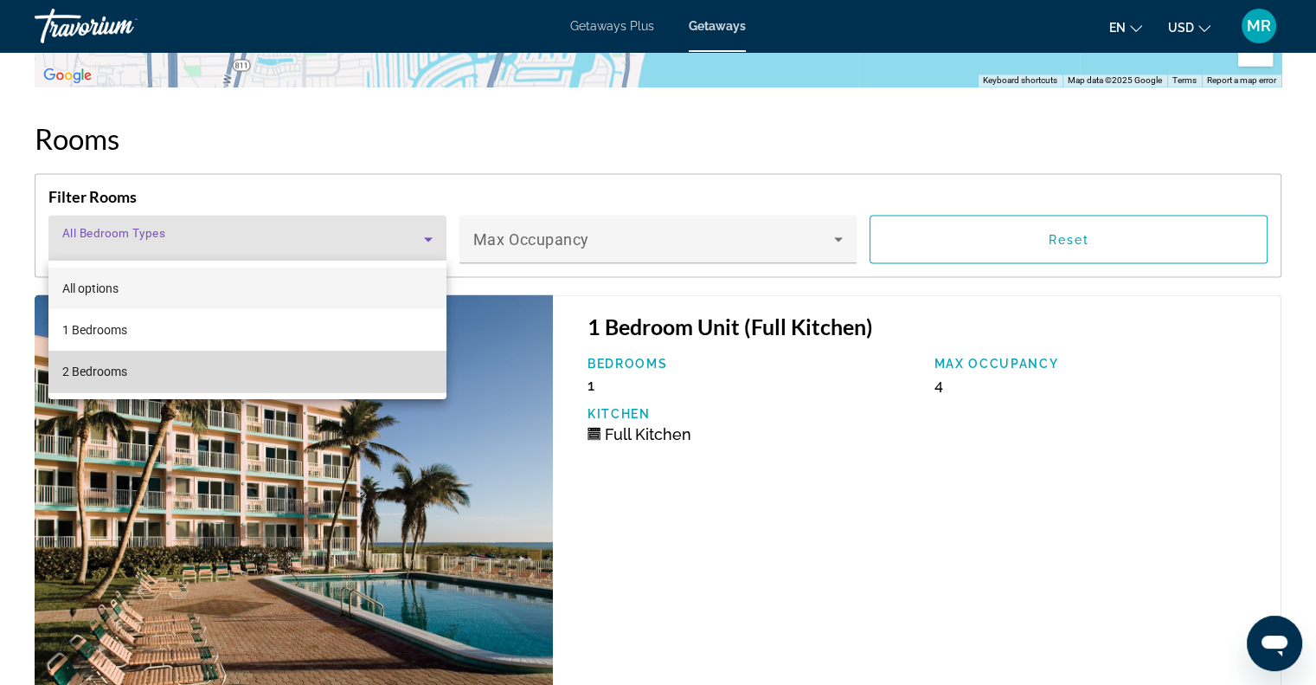
click at [369, 373] on mat-option "2 Bedrooms" at bounding box center [247, 372] width 398 height 42
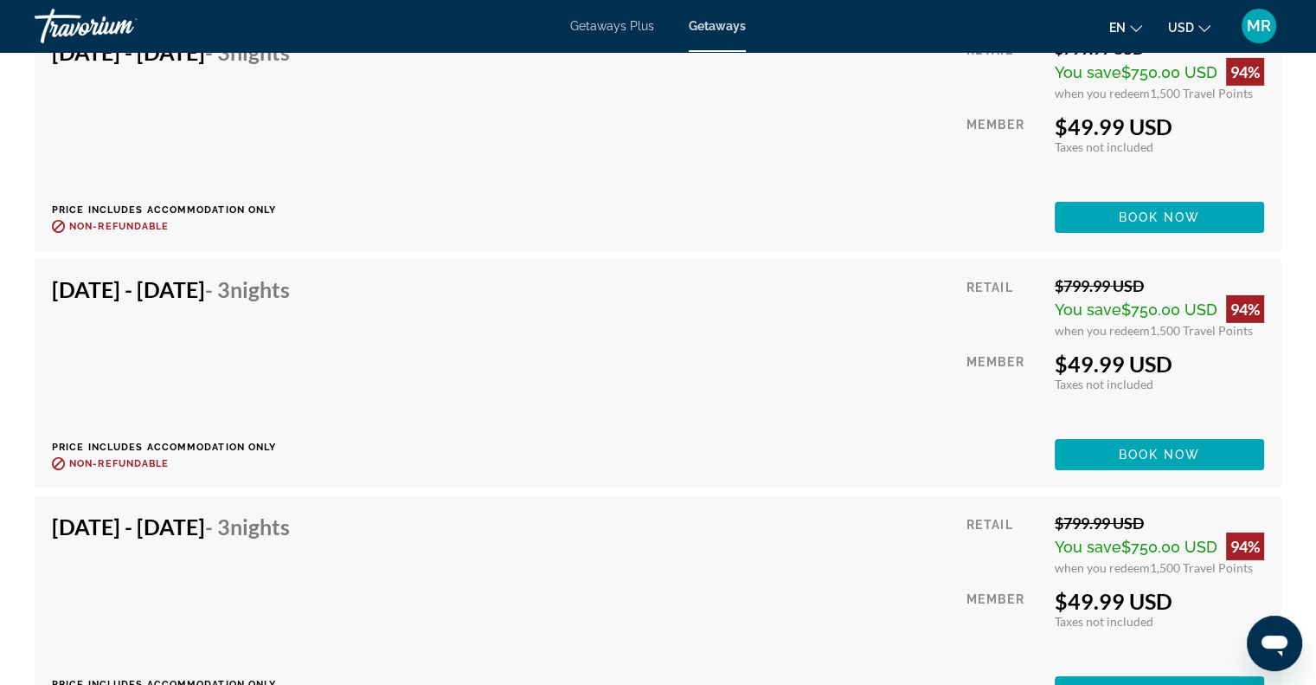
scroll to position [5711, 0]
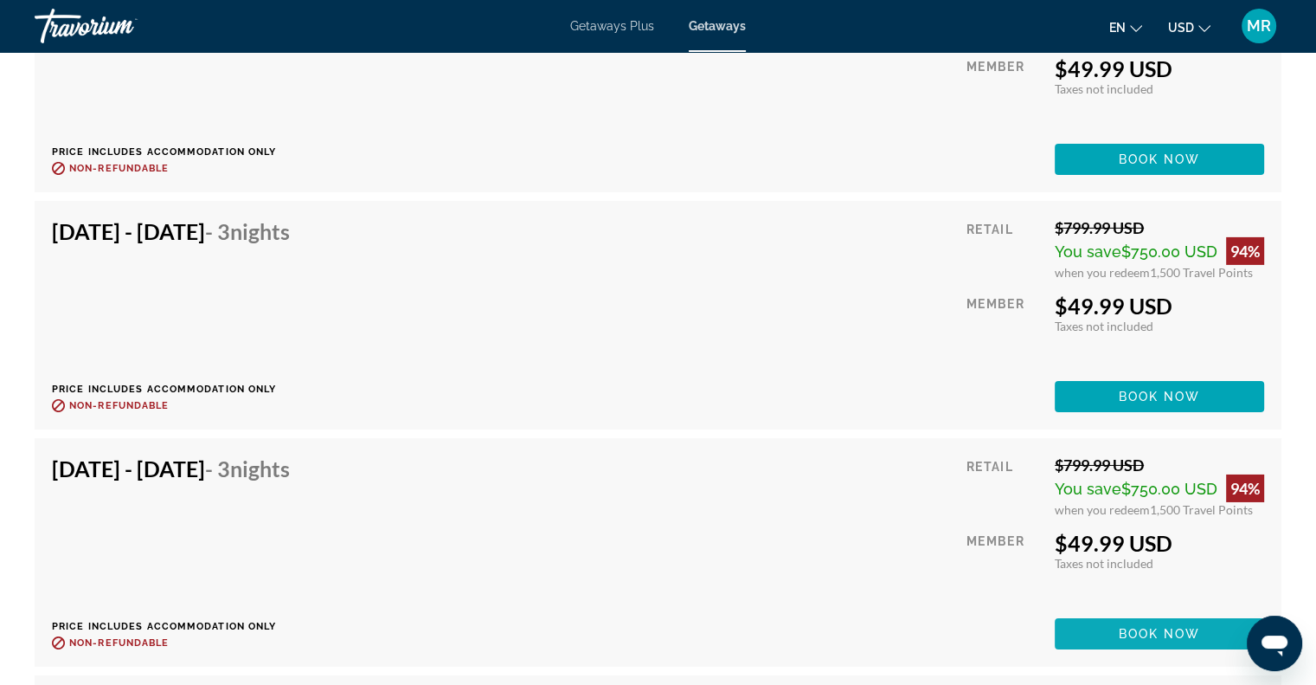
drag, startPoint x: 1149, startPoint y: 629, endPoint x: 1213, endPoint y: 628, distance: 64.0
click at [1213, 628] on span "Main content" at bounding box center [1159, 634] width 209 height 42
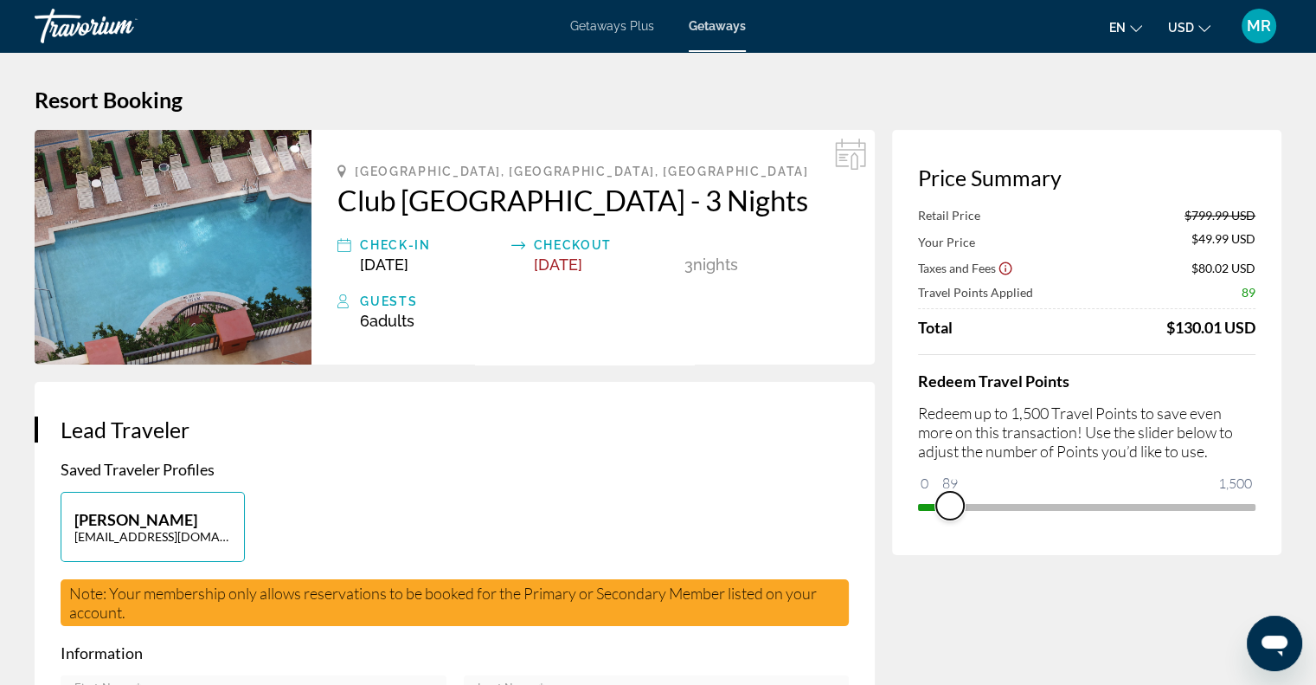
drag, startPoint x: 1243, startPoint y: 506, endPoint x: 938, endPoint y: 487, distance: 305.2
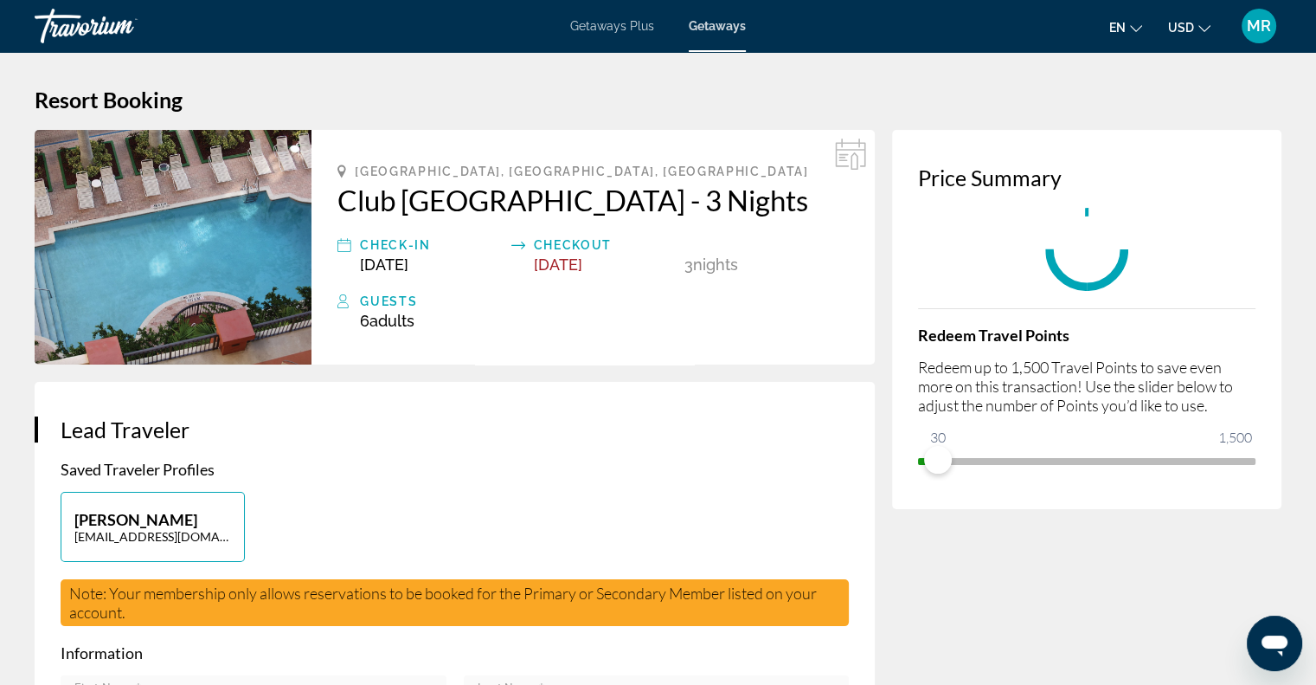
click at [938, 487] on div "Price Summary Redeem Travel Points Redeem up to 1,500 Travel Points to save eve…" at bounding box center [1086, 319] width 389 height 379
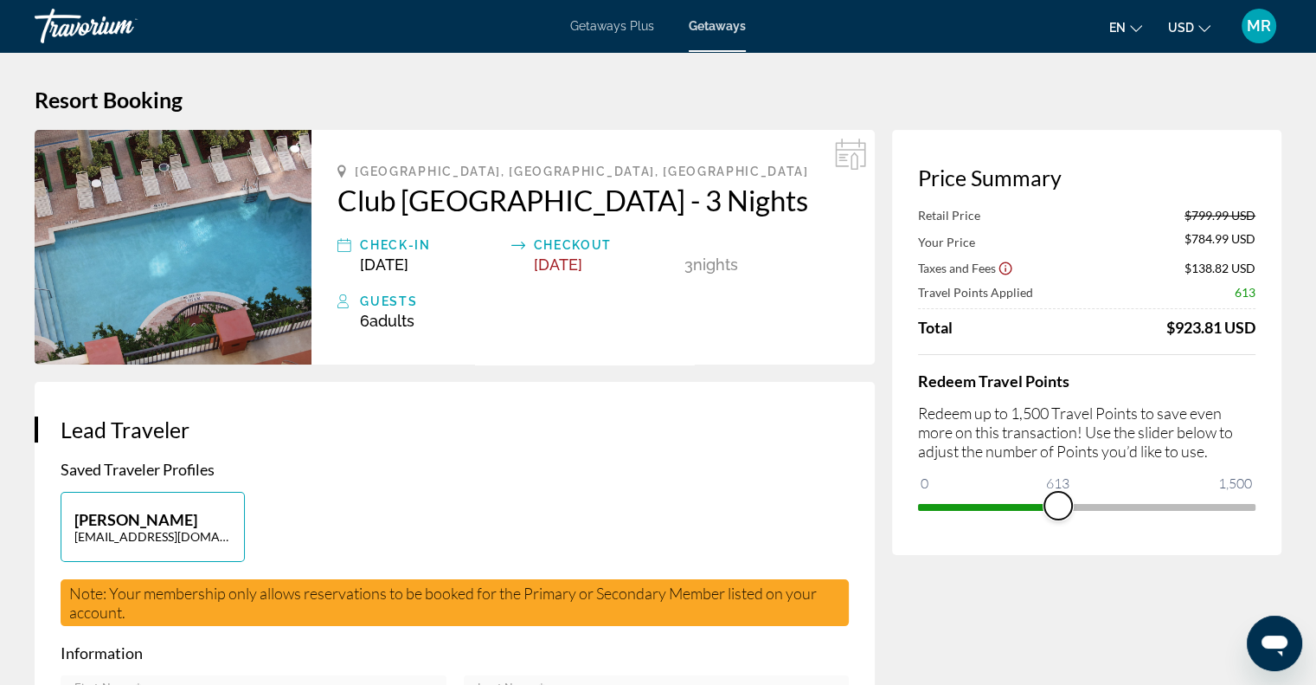
drag, startPoint x: 939, startPoint y: 508, endPoint x: 1070, endPoint y: 491, distance: 131.8
drag, startPoint x: 1070, startPoint y: 491, endPoint x: 1116, endPoint y: 485, distance: 46.3
click at [1116, 485] on div "Redeem Travel Points Redeem up to 1,500 Travel Points to save even more on this…" at bounding box center [1087, 437] width 338 height 166
drag, startPoint x: 1070, startPoint y: 506, endPoint x: 1206, endPoint y: 486, distance: 138.3
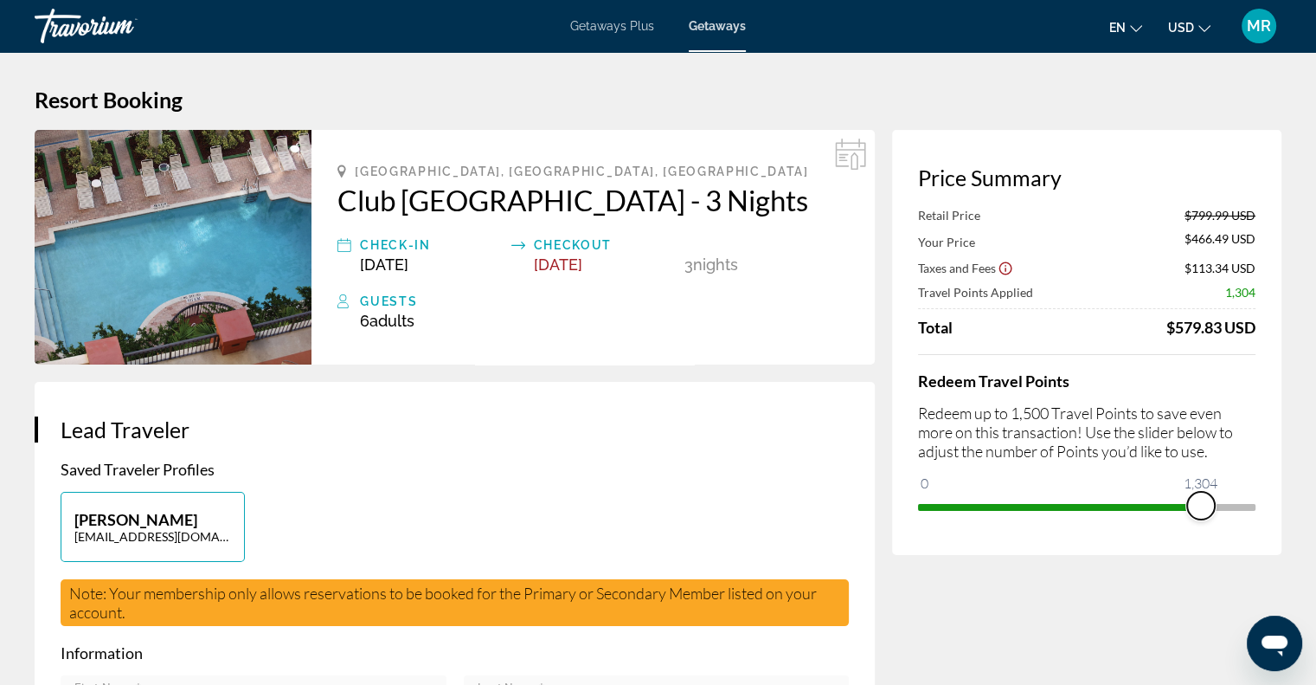
click at [1206, 504] on ngx-slider "0 1,500 1,304" at bounding box center [1087, 505] width 338 height 3
drag, startPoint x: 1209, startPoint y: 499, endPoint x: 1328, endPoint y: 484, distance: 120.4
click at [1316, 484] on html "Skip to main content Getaways Plus Getaways en English Español Français Italian…" at bounding box center [658, 342] width 1316 height 685
drag, startPoint x: 1062, startPoint y: 280, endPoint x: 674, endPoint y: 220, distance: 392.3
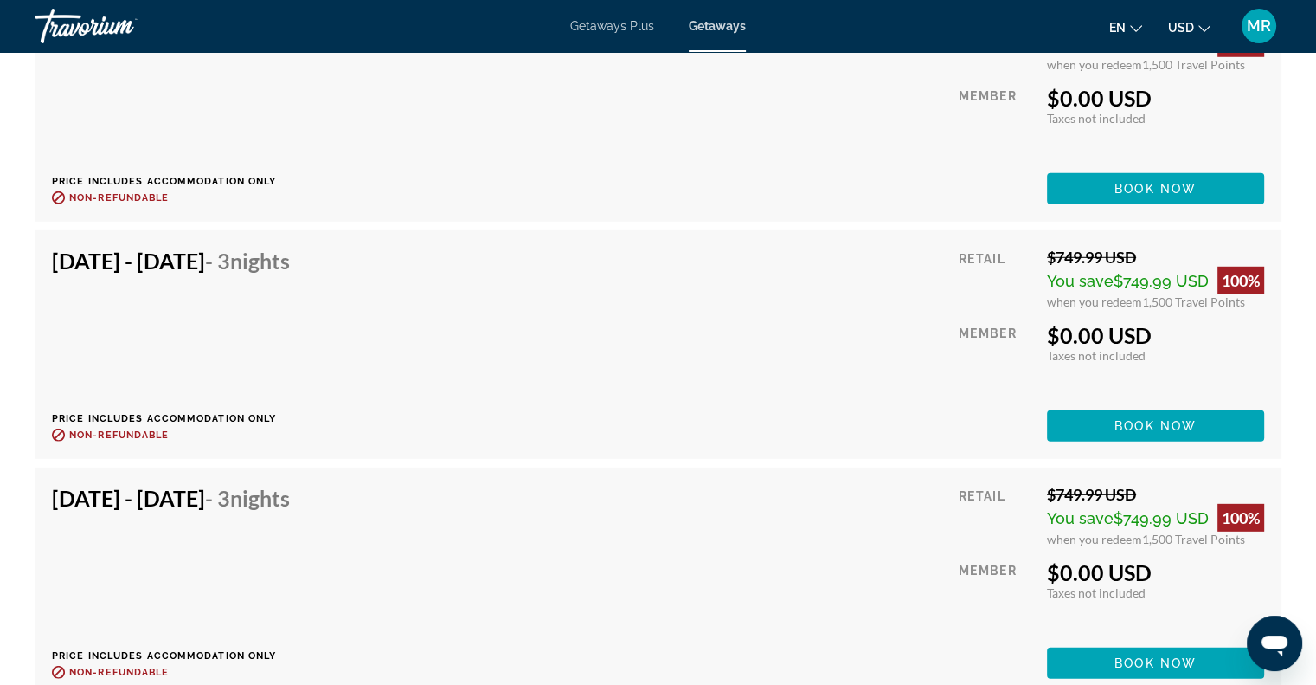
scroll to position [4971, 0]
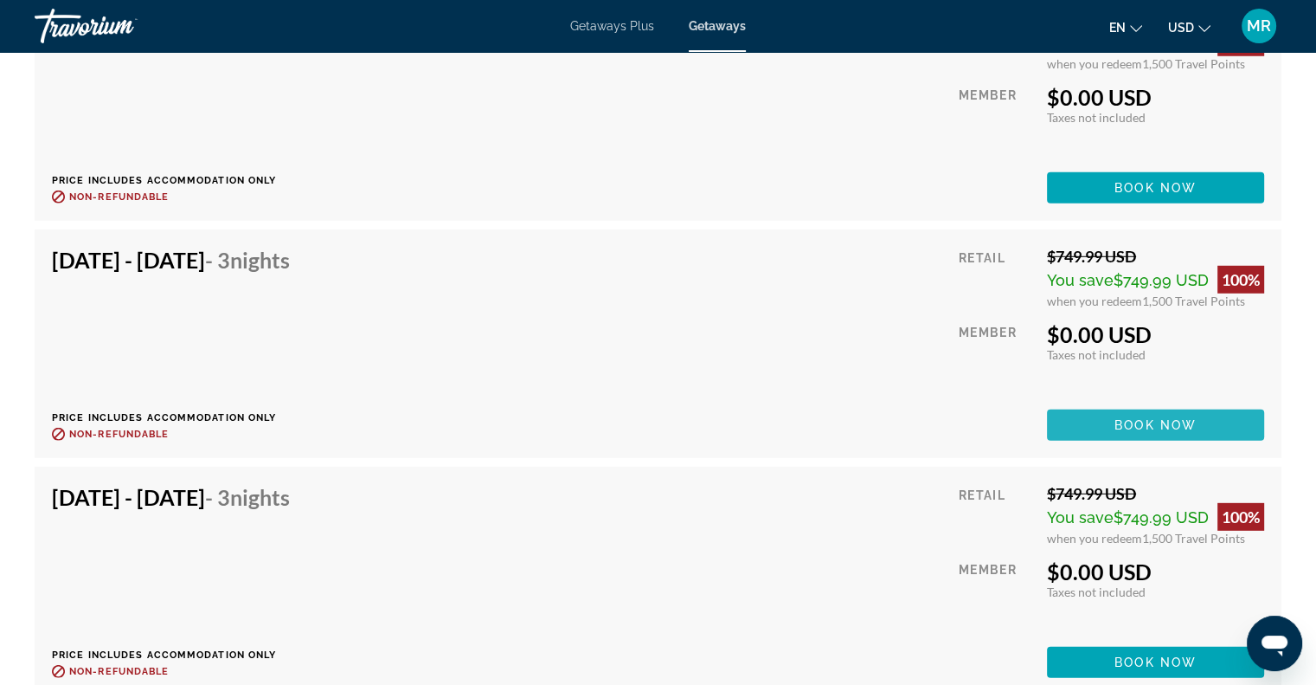
click at [1132, 421] on span "Book now" at bounding box center [1156, 425] width 82 height 14
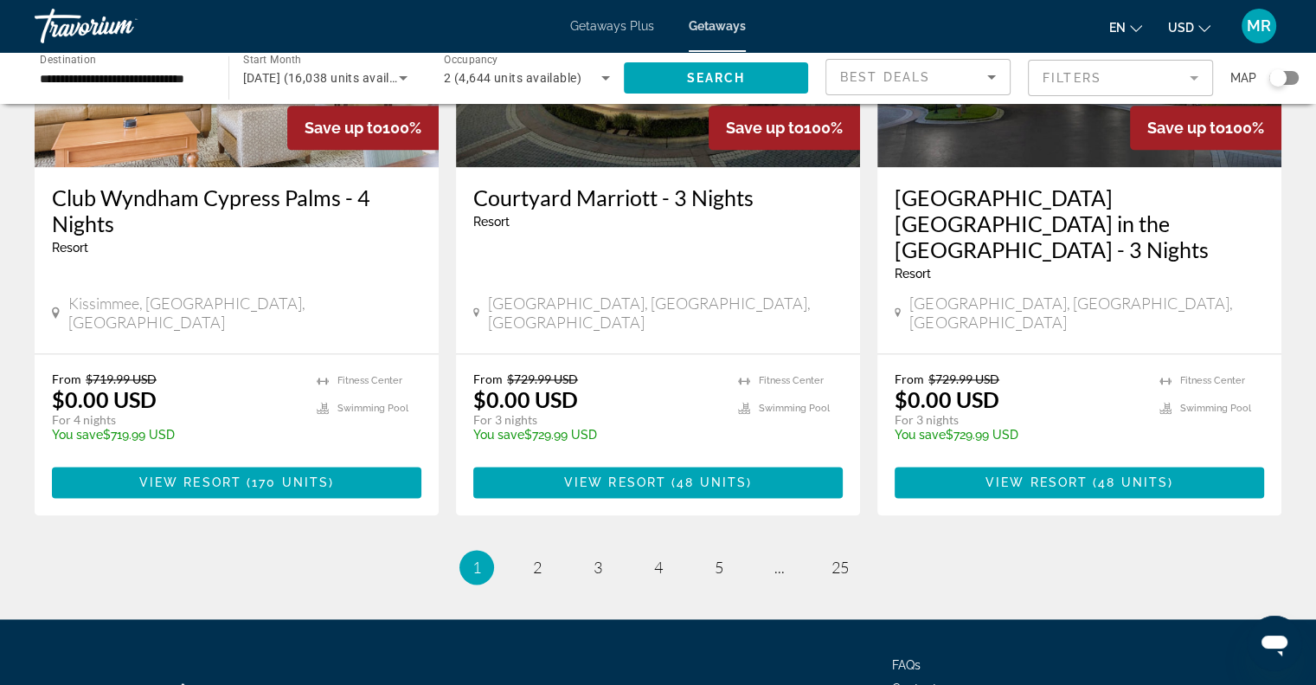
scroll to position [2243, 0]
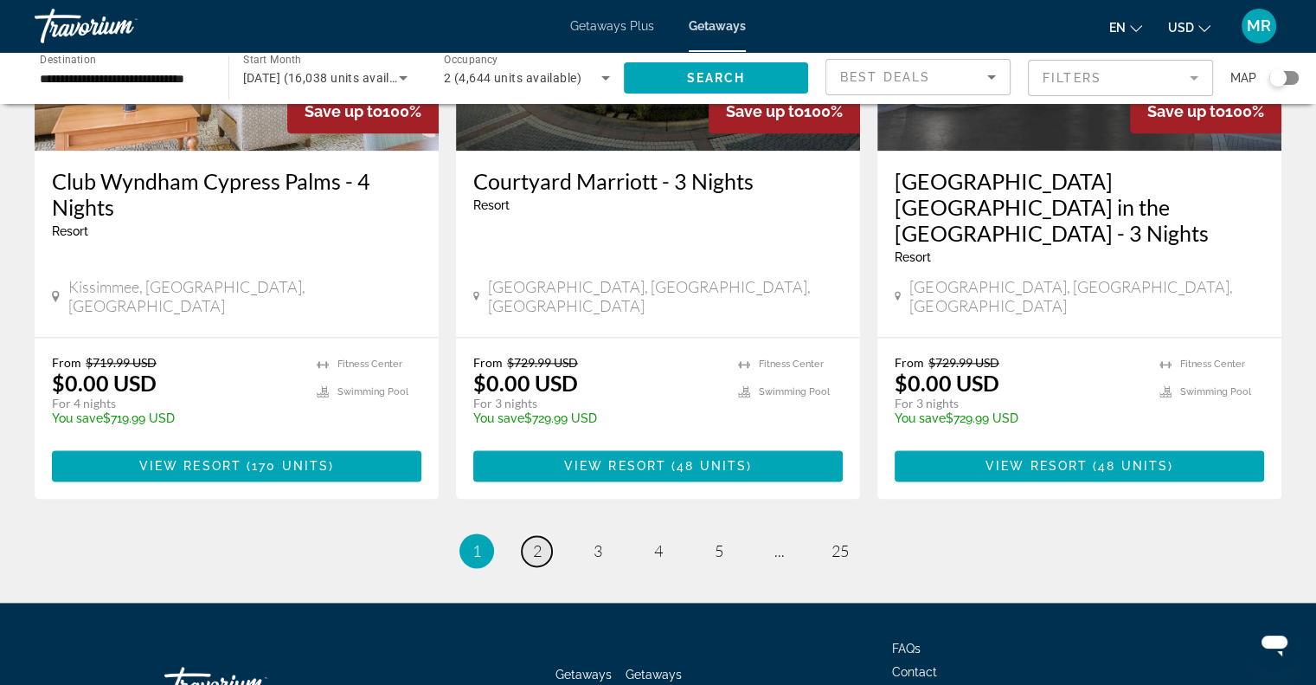
click at [537, 541] on span "2" at bounding box center [537, 550] width 9 height 19
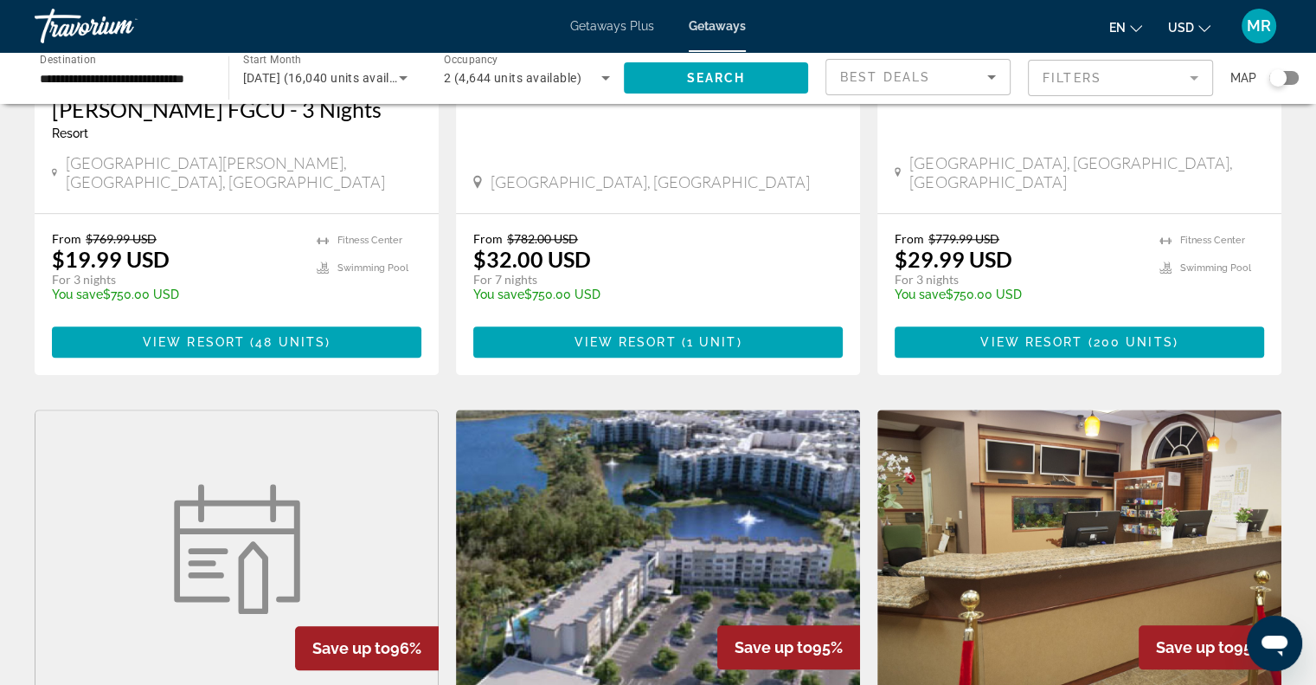
scroll to position [1788, 0]
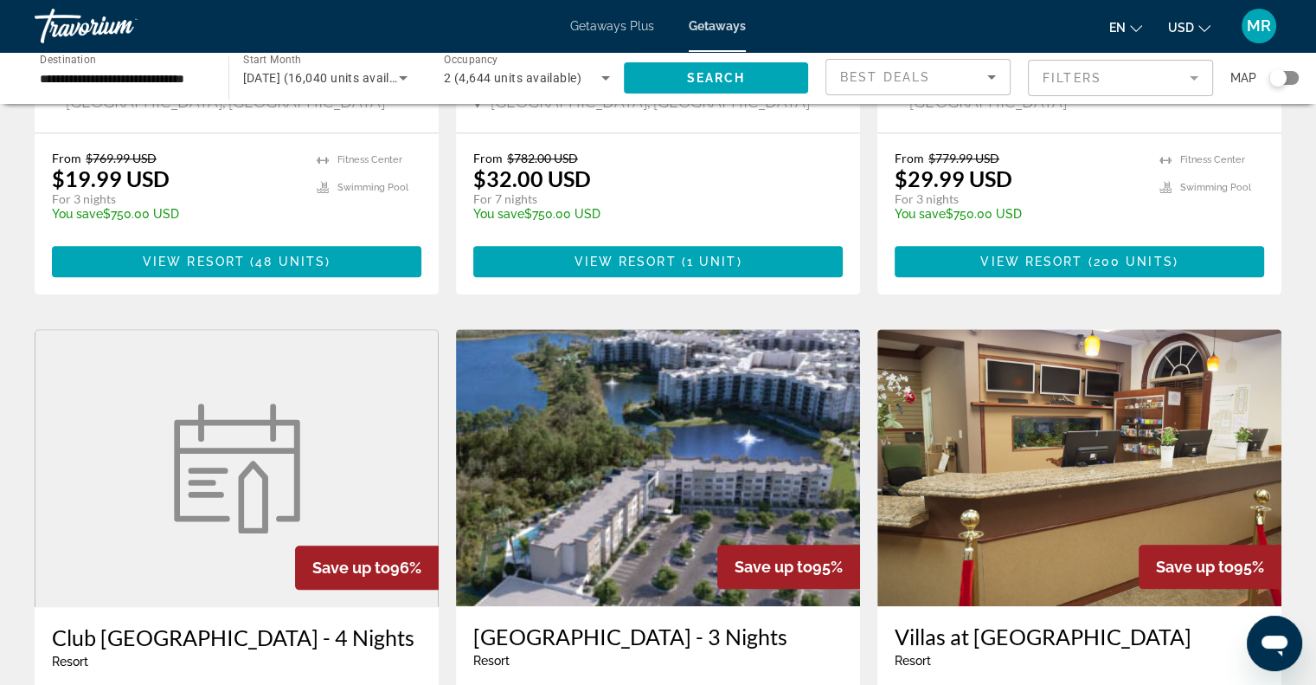
click at [1054, 623] on h3 "Villas at [GEOGRAPHIC_DATA]" at bounding box center [1080, 636] width 370 height 26
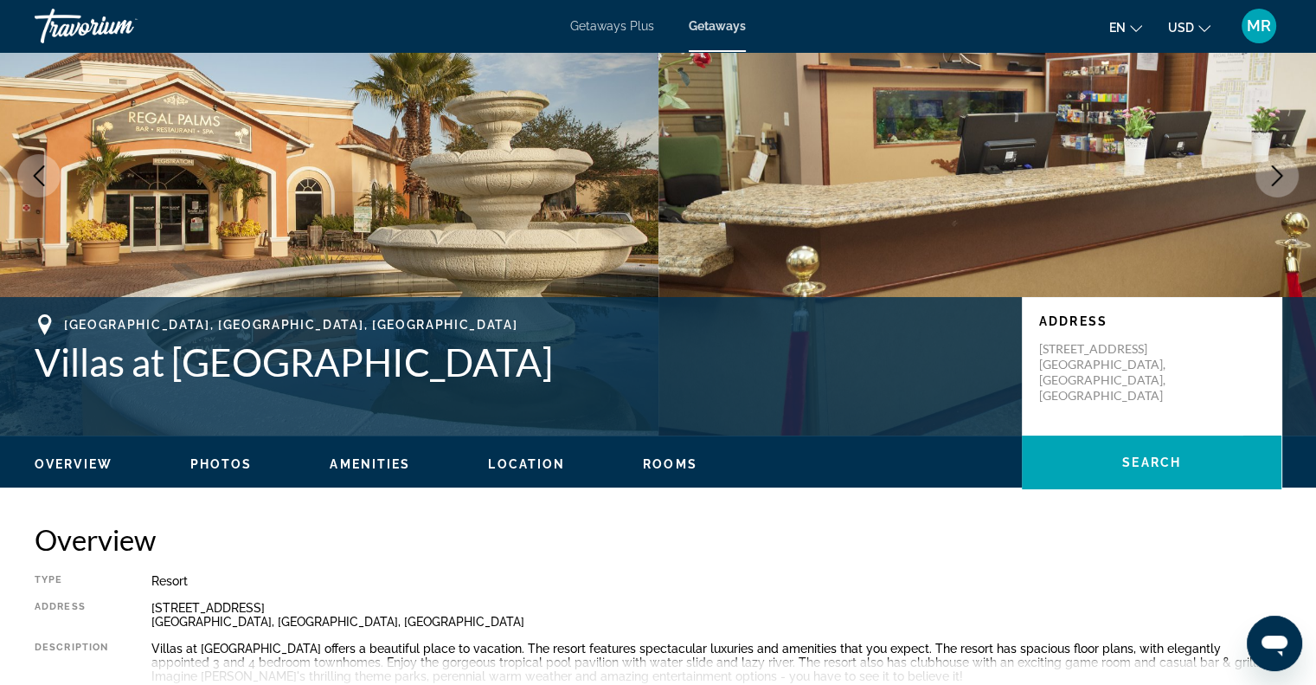
scroll to position [104, 0]
